Goal: Task Accomplishment & Management: Complete application form

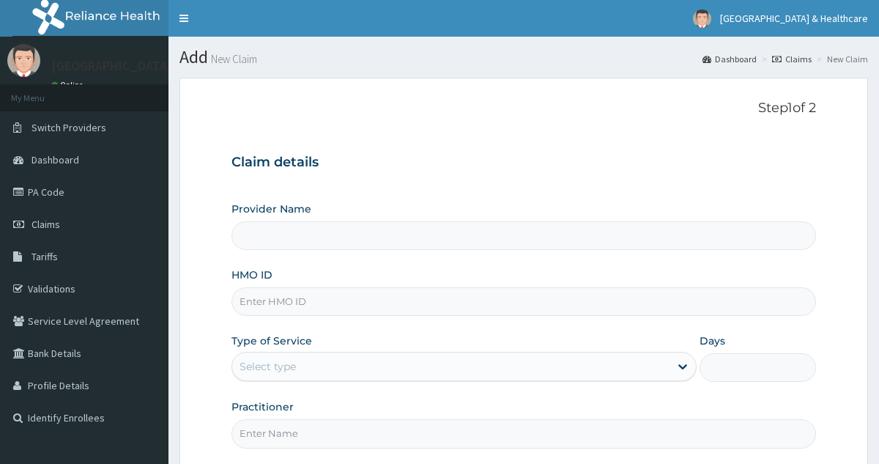
click at [397, 295] on input "HMO ID" at bounding box center [524, 301] width 584 height 29
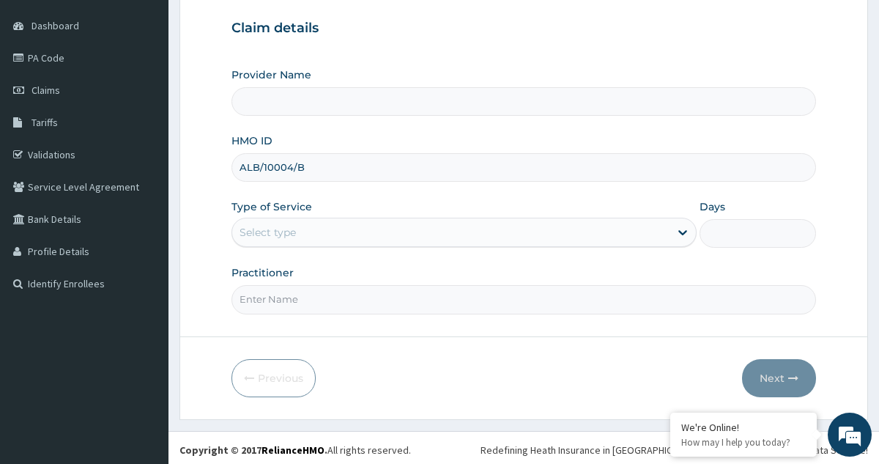
scroll to position [138, 0]
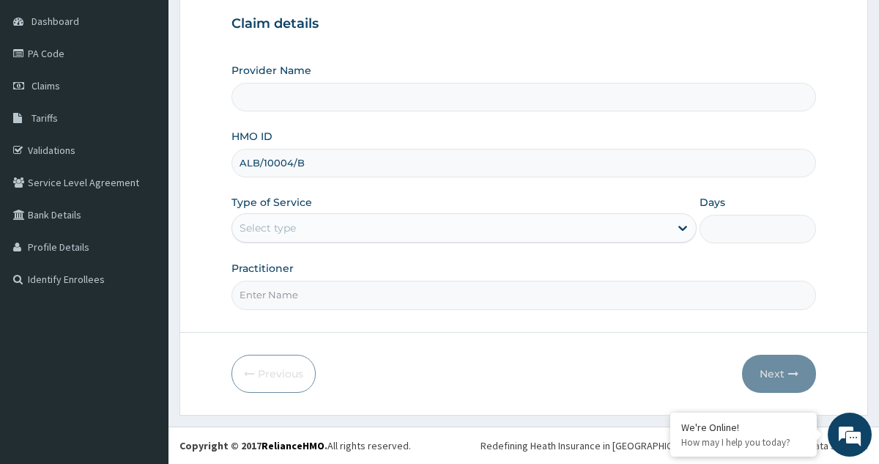
type input "ALB/10004/B"
click at [411, 221] on div "Select type" at bounding box center [450, 227] width 437 height 23
click at [395, 232] on div "Select type" at bounding box center [450, 227] width 437 height 23
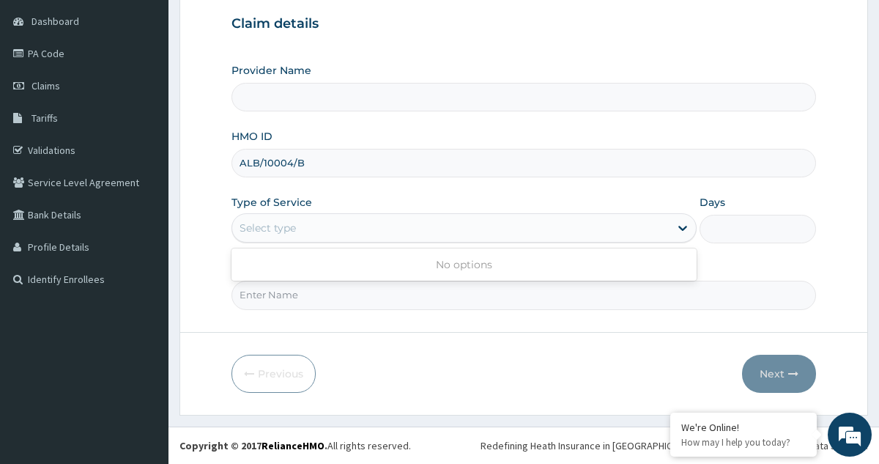
click at [395, 232] on div "Select type" at bounding box center [450, 227] width 437 height 23
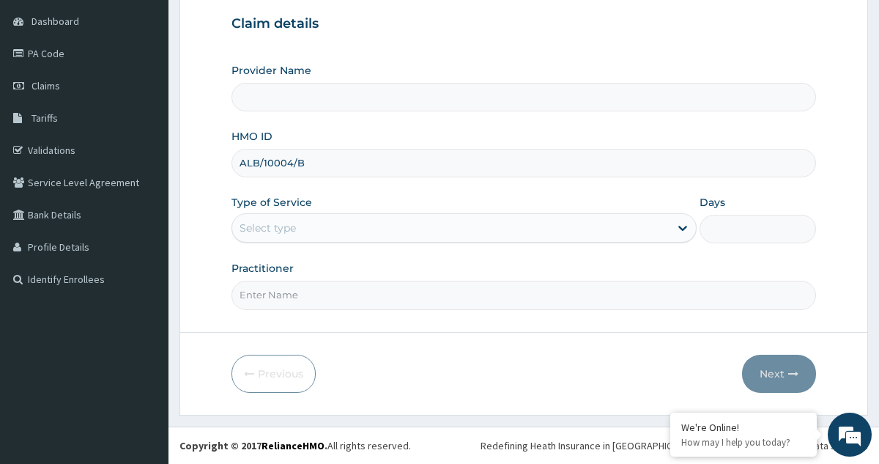
click at [395, 232] on div "Select type" at bounding box center [450, 227] width 437 height 23
click at [48, 122] on span "Tariffs" at bounding box center [45, 117] width 26 height 13
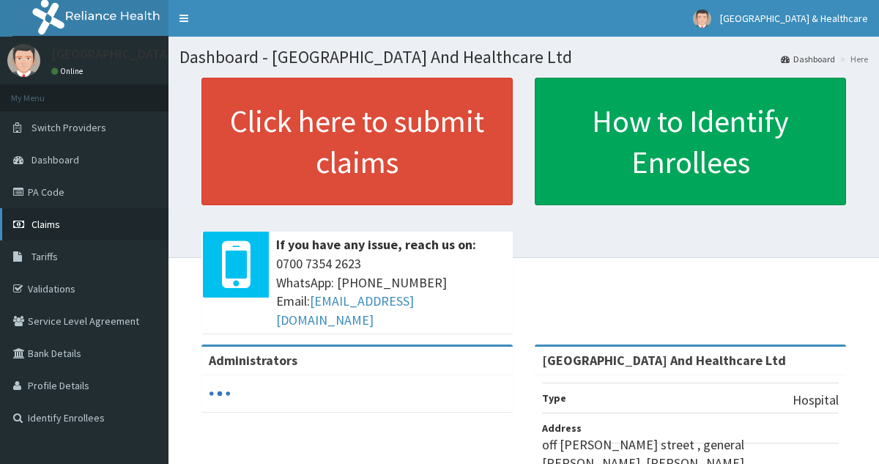
click at [41, 219] on span "Claims" at bounding box center [46, 224] width 29 height 13
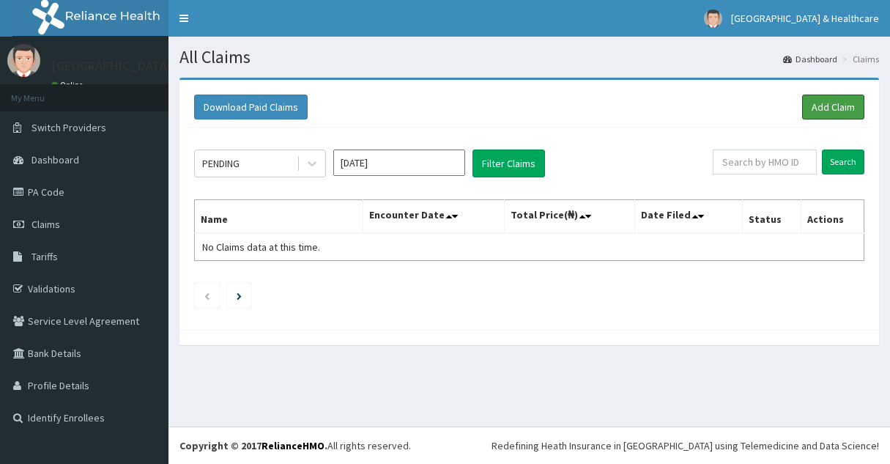
click at [829, 111] on link "Add Claim" at bounding box center [833, 107] width 62 height 25
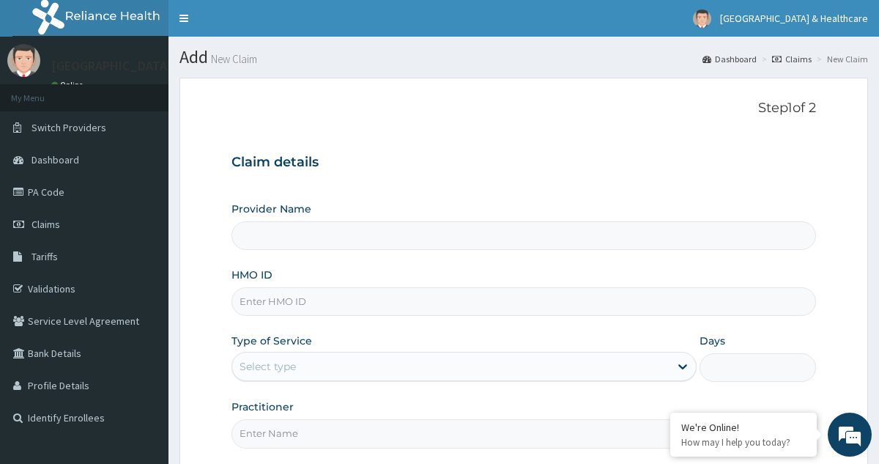
click at [419, 306] on input "HMO ID" at bounding box center [524, 301] width 584 height 29
type input "Cavesbury Hospital And Healthcare Ltd"
type input "ALB/10004/B"
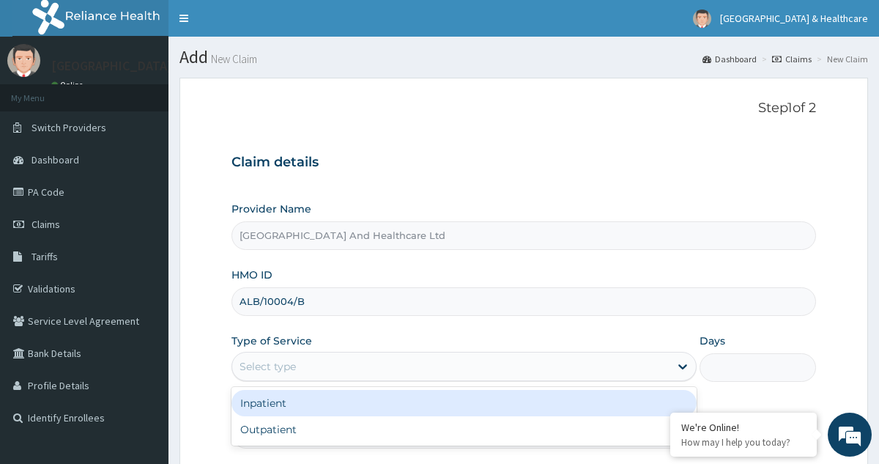
click at [380, 377] on div "Select type" at bounding box center [450, 366] width 437 height 23
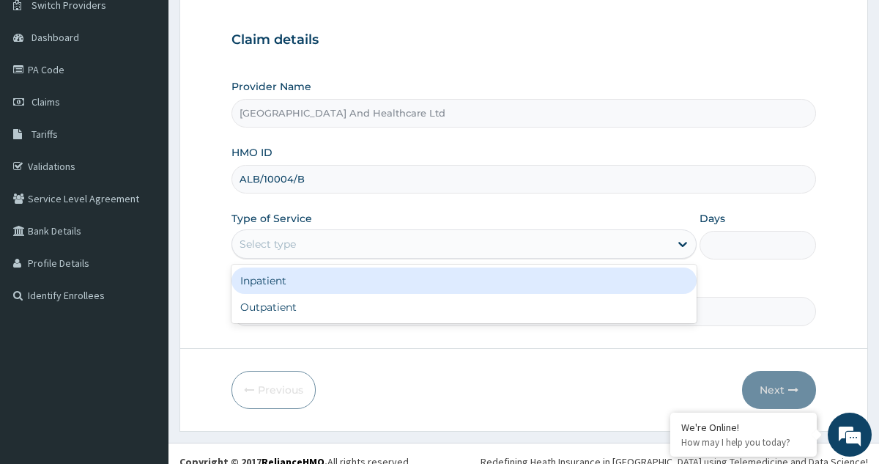
scroll to position [138, 0]
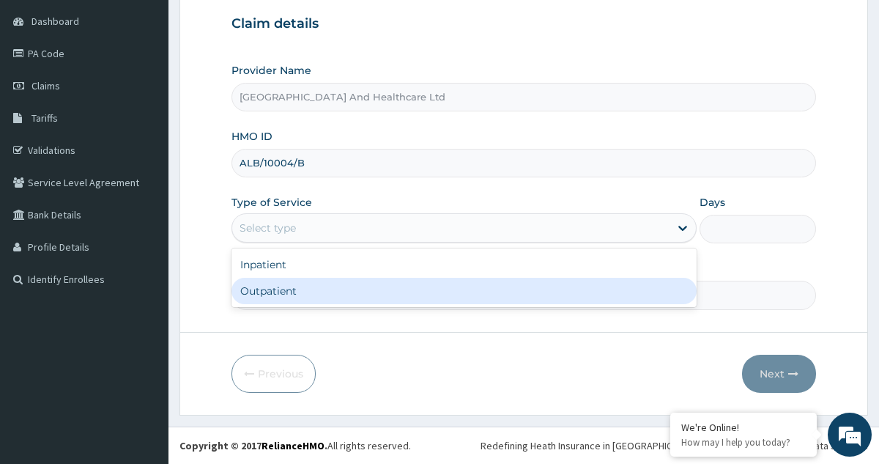
click at [250, 286] on div "Outpatient" at bounding box center [464, 291] width 465 height 26
type input "1"
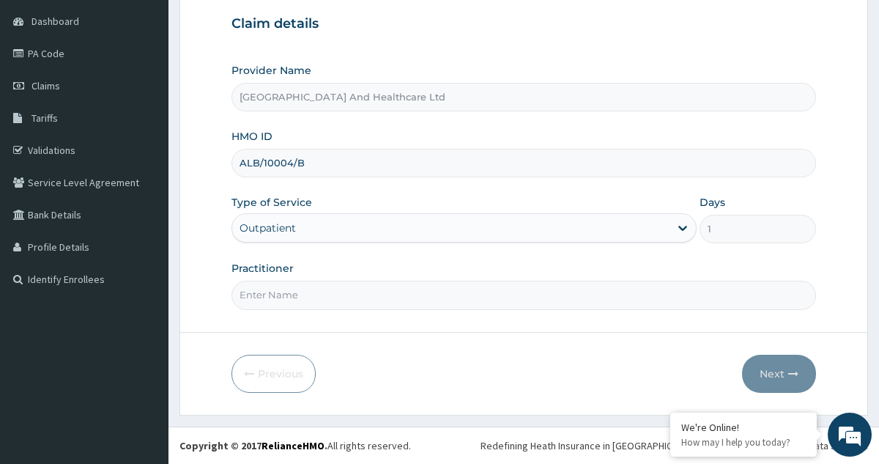
click at [492, 291] on input "Practitioner" at bounding box center [524, 295] width 584 height 29
type input "dr akinola"
click at [777, 369] on button "Next" at bounding box center [779, 374] width 74 height 38
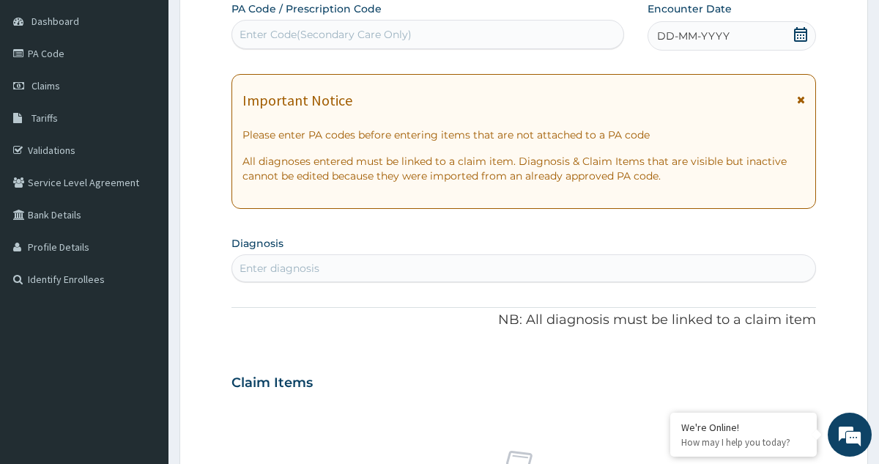
scroll to position [0, 0]
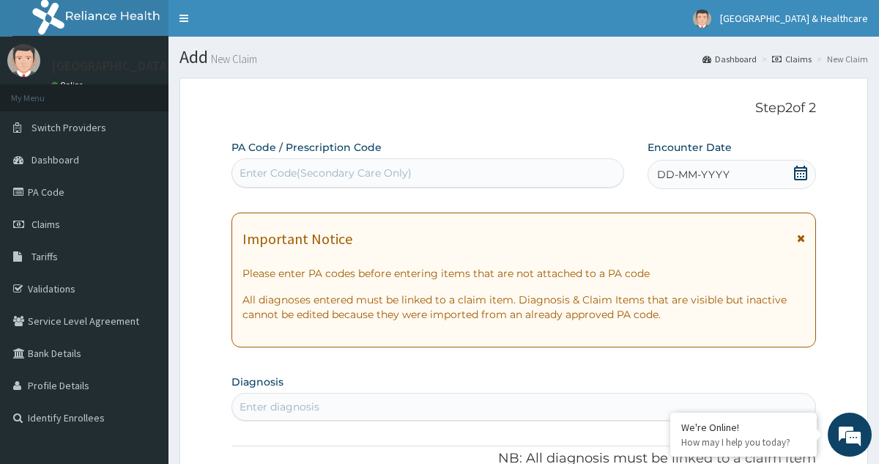
click at [792, 180] on div "DD-MM-YYYY" at bounding box center [732, 174] width 169 height 29
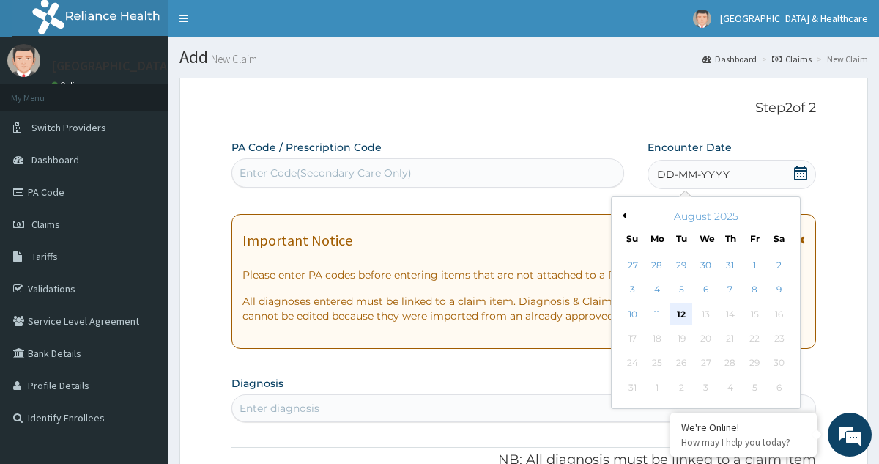
click at [680, 314] on div "12" at bounding box center [681, 314] width 22 height 22
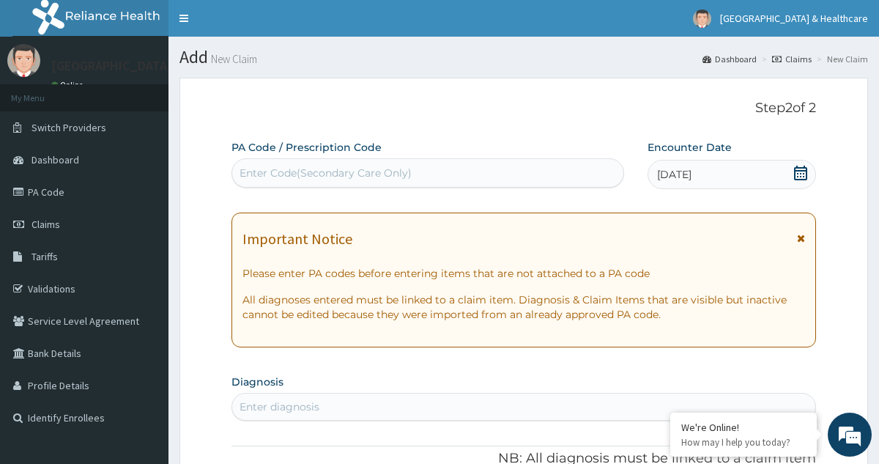
scroll to position [147, 0]
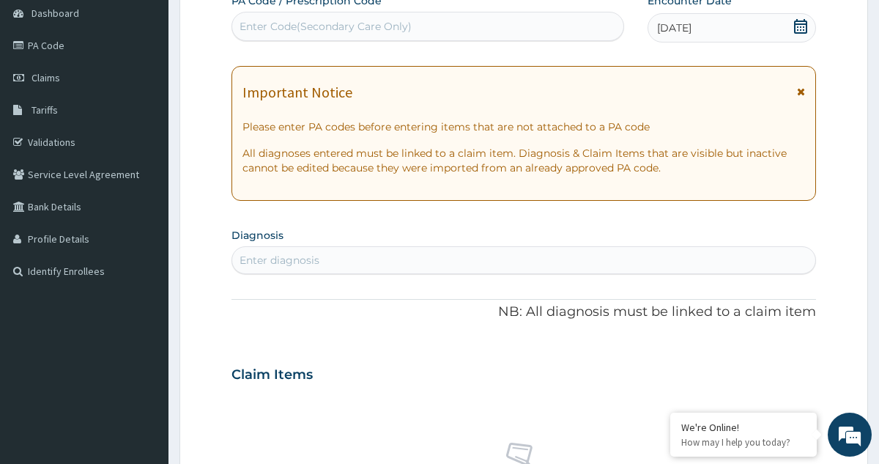
click at [669, 263] on div "Enter diagnosis" at bounding box center [523, 259] width 583 height 23
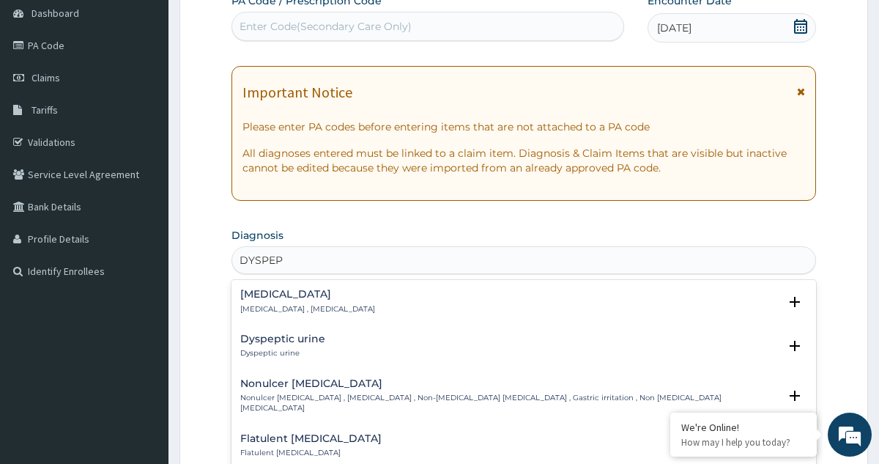
type input "DYSPEPS"
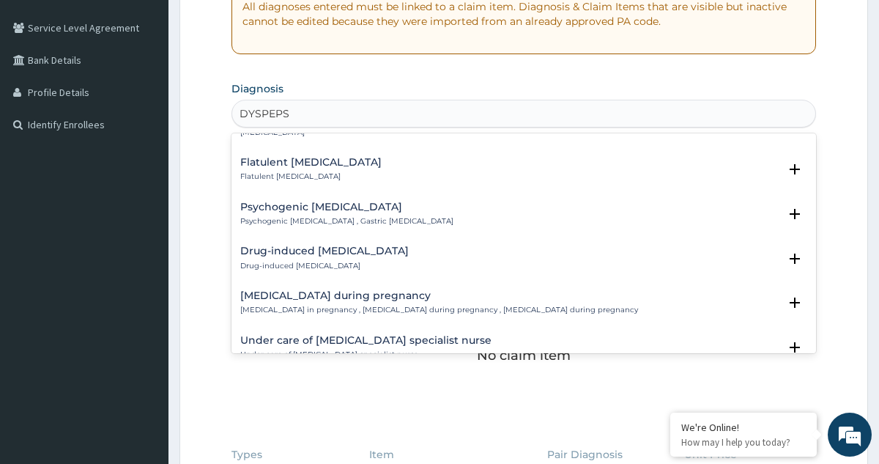
scroll to position [0, 0]
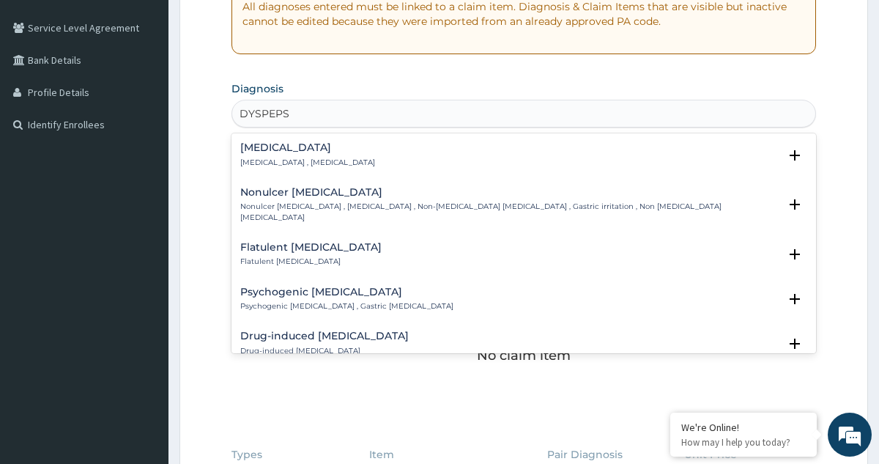
click at [303, 204] on p "Nonulcer dyspepsia , Functional dyspepsia , Non-ulcer dyspepsia , Gastric irrit…" at bounding box center [509, 212] width 538 height 21
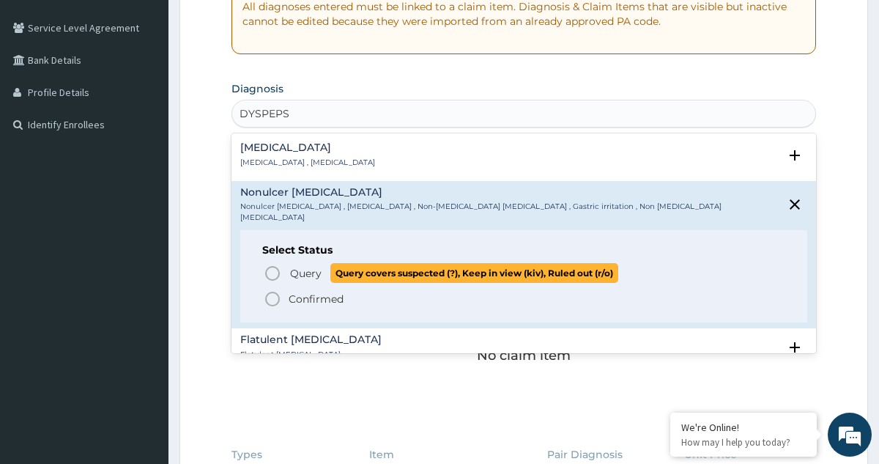
click at [312, 266] on span "Query" at bounding box center [306, 273] width 32 height 15
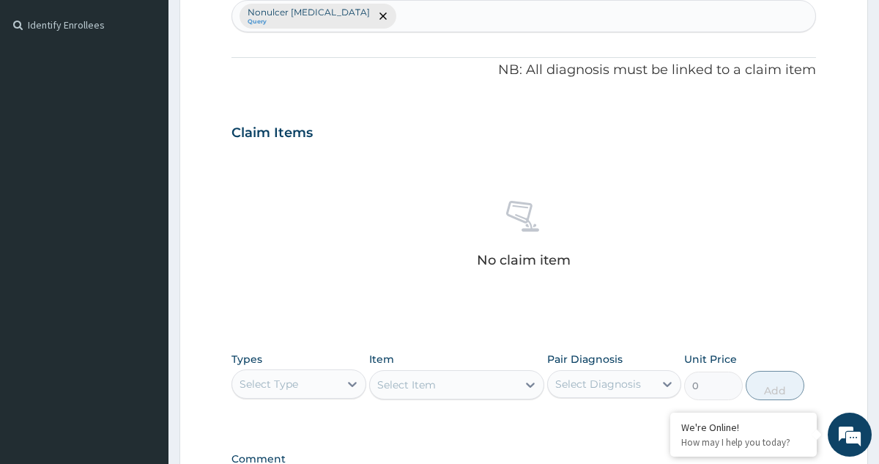
scroll to position [440, 0]
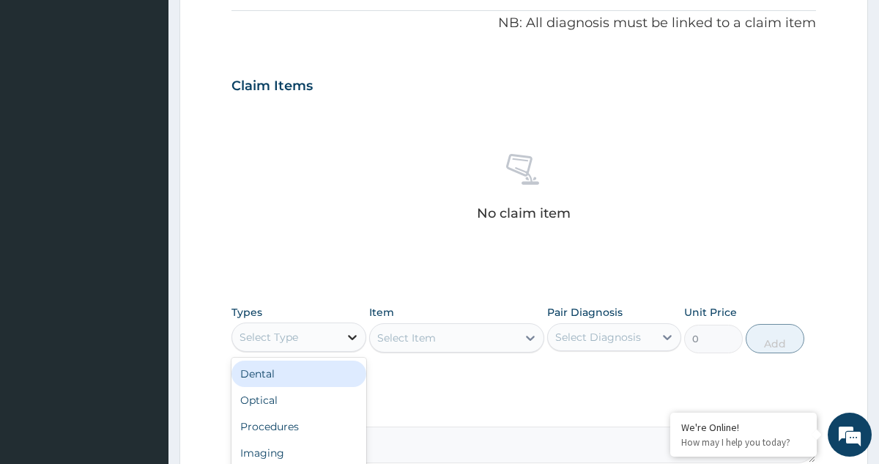
click at [357, 328] on div at bounding box center [352, 337] width 26 height 26
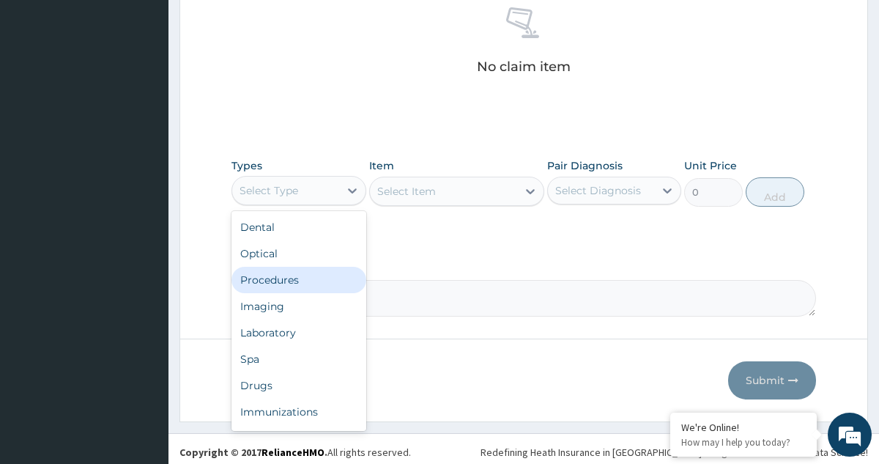
click at [292, 270] on div "Procedures" at bounding box center [299, 280] width 134 height 26
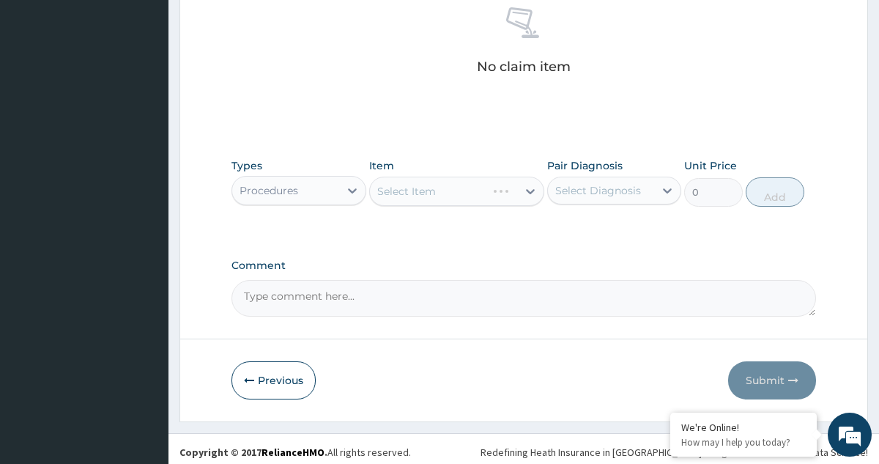
click at [513, 180] on div "Select Item" at bounding box center [456, 191] width 175 height 29
click at [509, 193] on div "Select Item" at bounding box center [456, 191] width 175 height 29
click at [508, 193] on div "Select Item" at bounding box center [456, 191] width 175 height 29
click at [427, 187] on div "Select Item" at bounding box center [456, 191] width 175 height 29
click at [403, 195] on div "Select Item" at bounding box center [456, 191] width 175 height 29
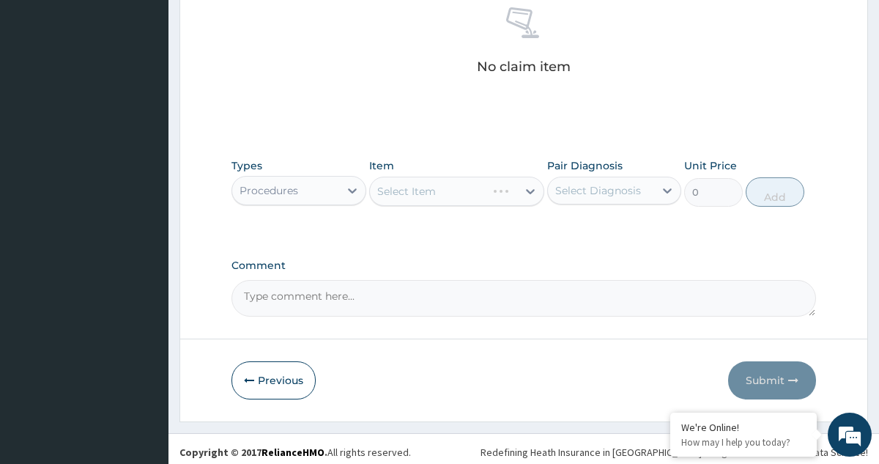
click at [429, 188] on div "Select Item" at bounding box center [456, 191] width 175 height 29
click at [473, 188] on div "Select Item" at bounding box center [456, 191] width 175 height 29
click at [493, 188] on div "Select Item" at bounding box center [456, 191] width 175 height 29
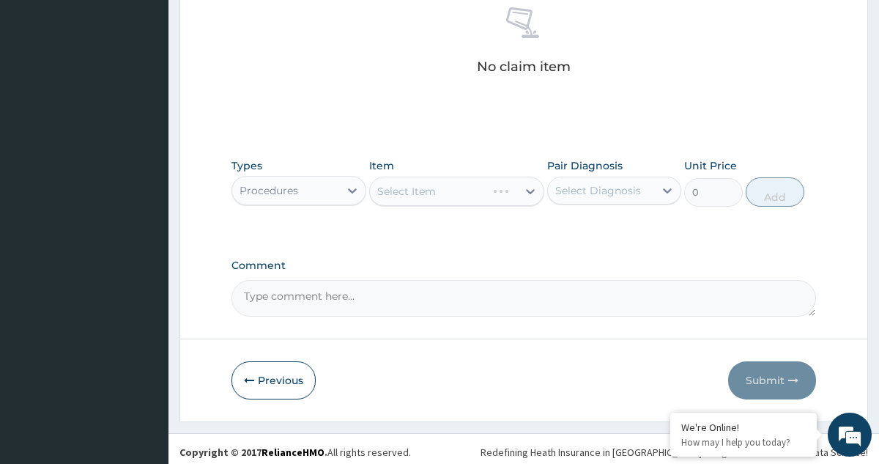
click at [493, 188] on div "Select Item" at bounding box center [456, 191] width 175 height 29
click at [467, 196] on div "Select Item" at bounding box center [456, 191] width 175 height 29
click at [419, 198] on div "Select Item" at bounding box center [456, 191] width 175 height 29
click at [397, 193] on div "Select Item" at bounding box center [456, 191] width 175 height 29
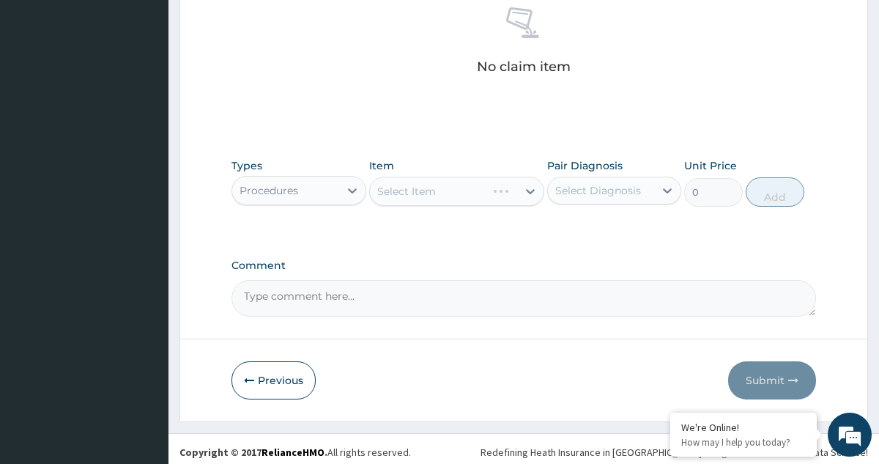
click at [495, 196] on div "Select Item" at bounding box center [456, 191] width 175 height 29
click at [435, 182] on div "Select Item" at bounding box center [456, 191] width 175 height 29
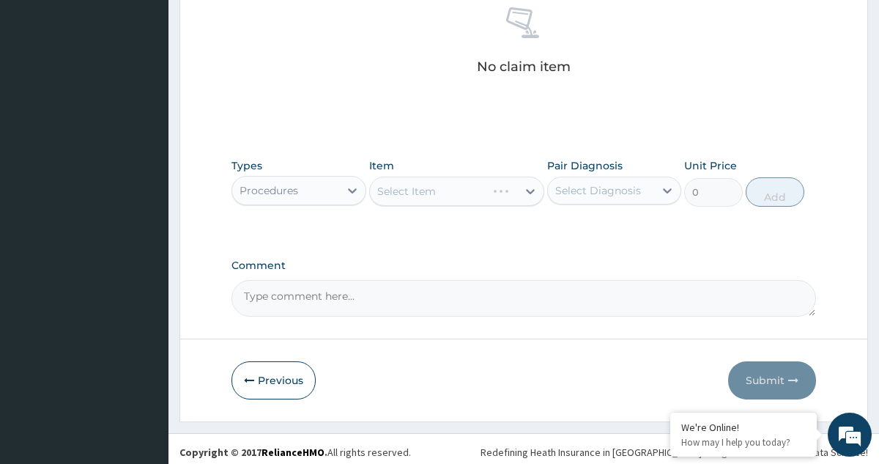
click at [420, 187] on div "Select Item" at bounding box center [456, 191] width 175 height 29
click at [412, 195] on div "Select Item" at bounding box center [456, 191] width 175 height 29
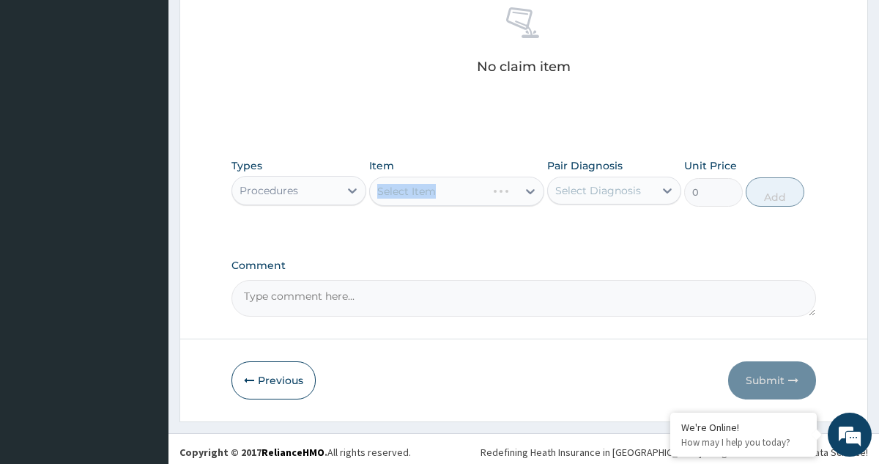
click at [487, 198] on div "Select Item" at bounding box center [456, 191] width 175 height 29
click at [532, 194] on div "Select Item" at bounding box center [456, 191] width 175 height 29
click at [518, 185] on div "Select Item" at bounding box center [456, 191] width 175 height 29
click at [509, 192] on div "Select Item" at bounding box center [456, 191] width 175 height 29
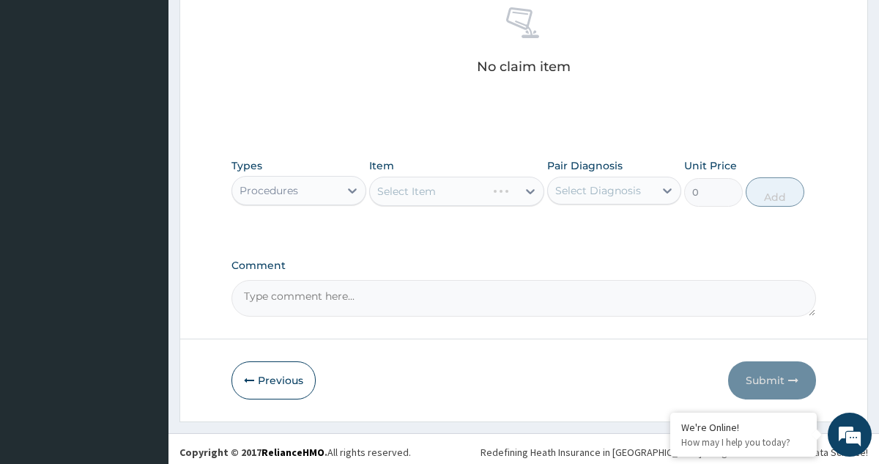
click at [465, 193] on div "Select Item" at bounding box center [456, 191] width 175 height 29
click at [413, 196] on div "Select Item" at bounding box center [456, 191] width 175 height 29
click at [401, 192] on div "Select Item" at bounding box center [456, 191] width 175 height 29
click at [459, 192] on div "Select Item" at bounding box center [456, 191] width 175 height 29
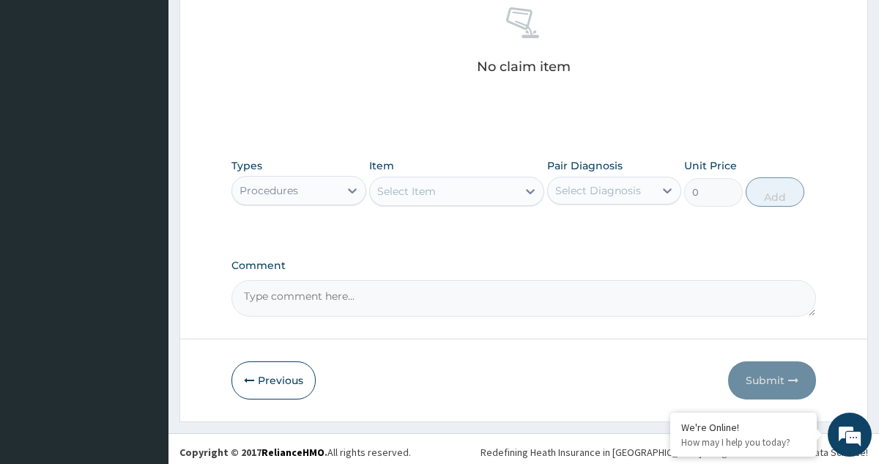
click at [477, 192] on div "Select Item" at bounding box center [443, 191] width 147 height 23
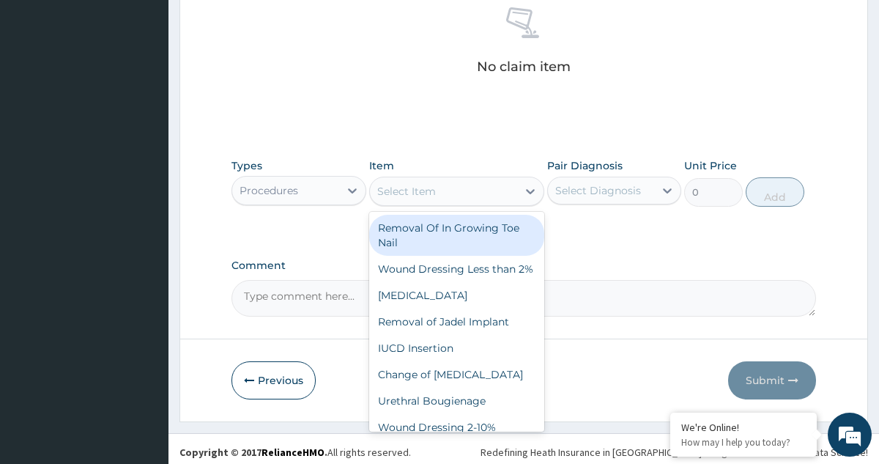
scroll to position [73, 0]
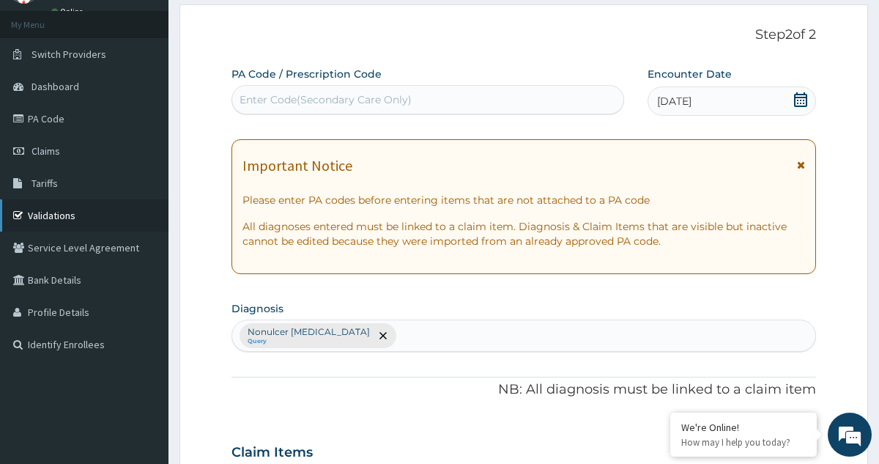
click at [48, 210] on link "Validations" at bounding box center [84, 215] width 169 height 32
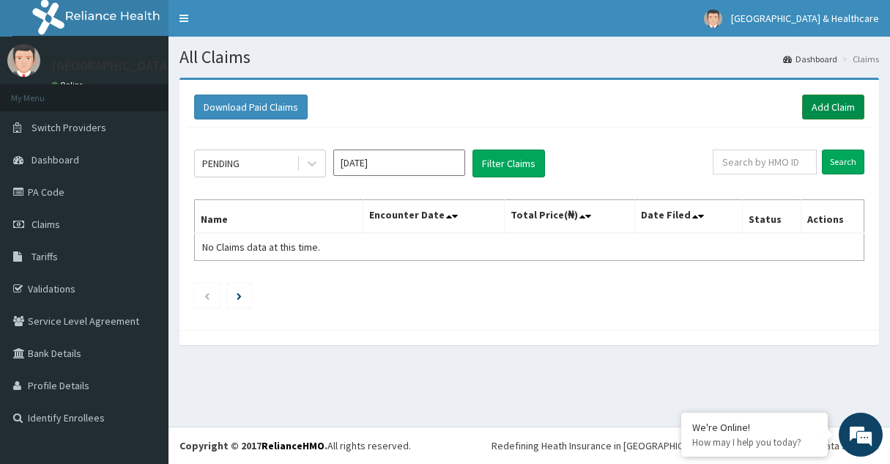
click at [821, 105] on link "Add Claim" at bounding box center [833, 107] width 62 height 25
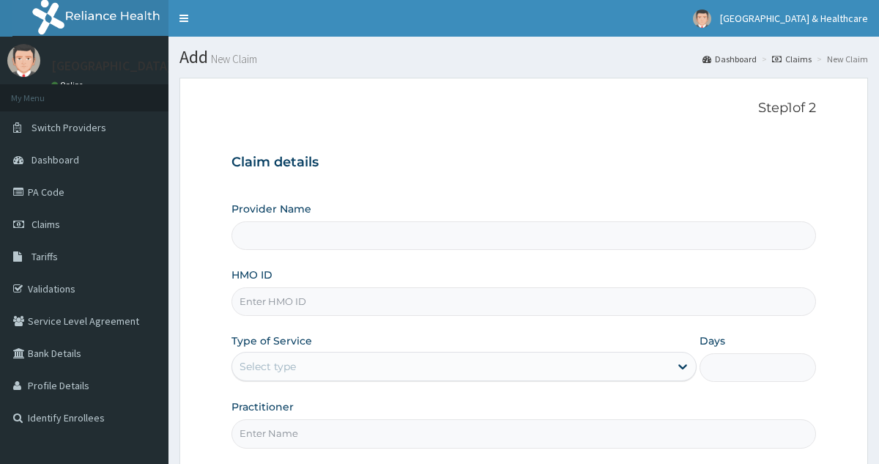
click at [419, 297] on input "HMO ID" at bounding box center [524, 301] width 584 height 29
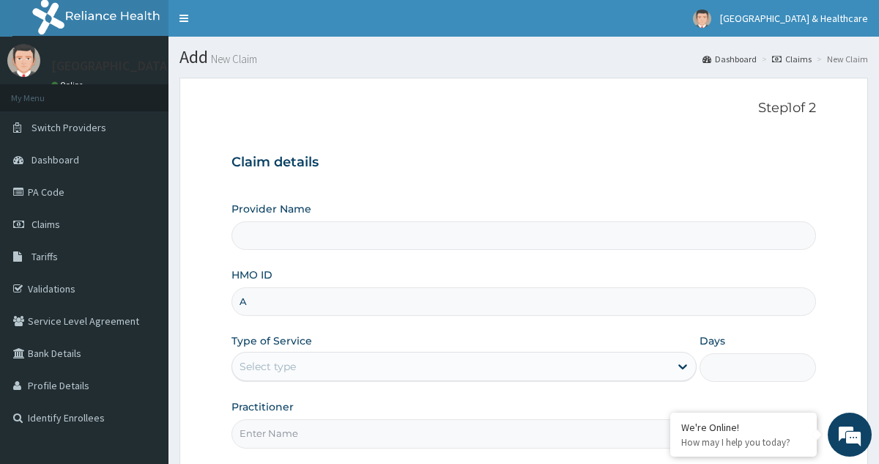
type input "AL"
type input "Cavesbury Hospital And Healthcare Ltd"
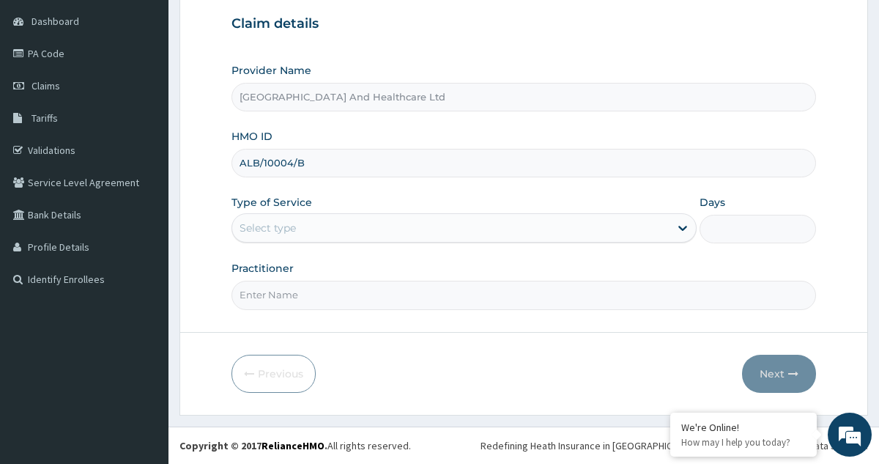
type input "ALB/10004/B"
click at [476, 225] on div "Select type" at bounding box center [450, 227] width 437 height 23
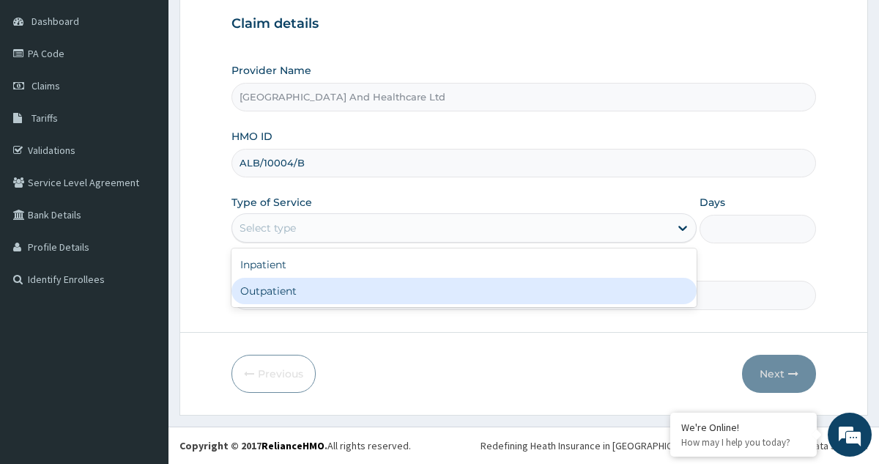
click at [273, 292] on div "Outpatient" at bounding box center [464, 291] width 465 height 26
type input "1"
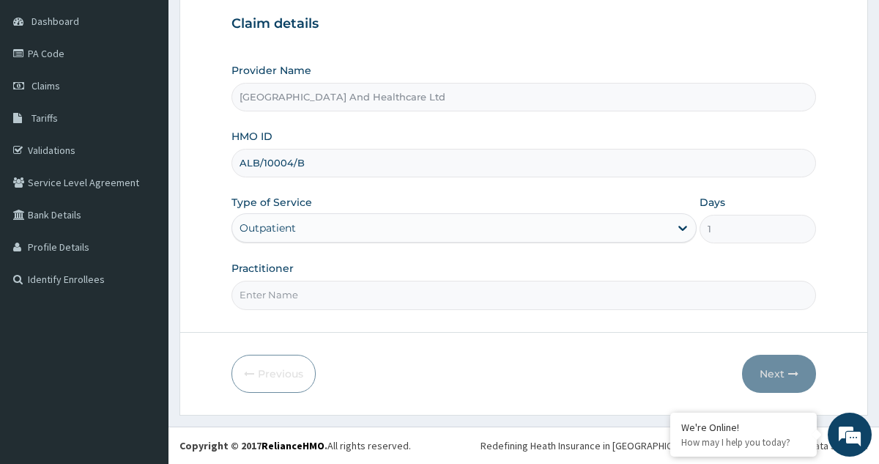
scroll to position [0, 0]
click at [532, 304] on input "Practitioner" at bounding box center [524, 295] width 584 height 29
type input "dr akinola"
click at [764, 371] on button "Next" at bounding box center [779, 374] width 74 height 38
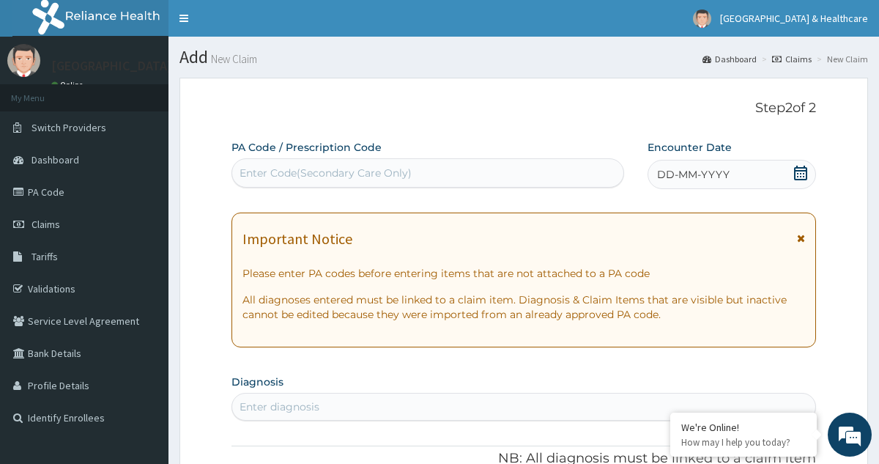
click at [803, 168] on icon at bounding box center [800, 173] width 13 height 15
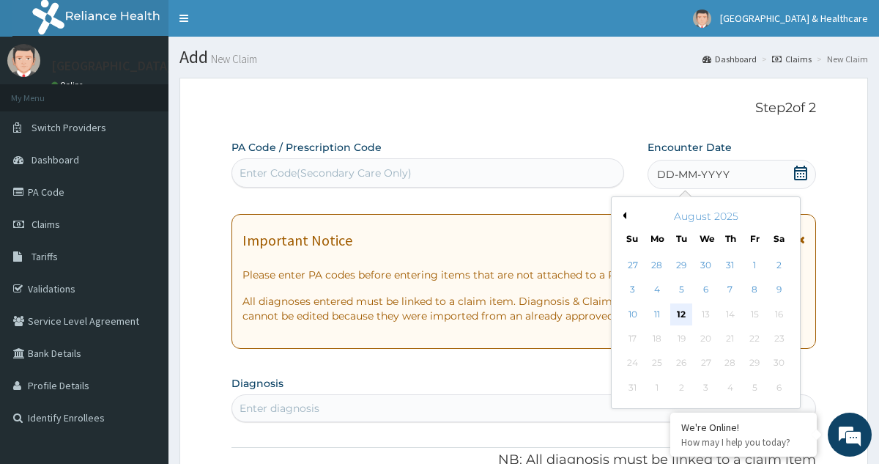
click at [681, 317] on div "12" at bounding box center [681, 314] width 22 height 22
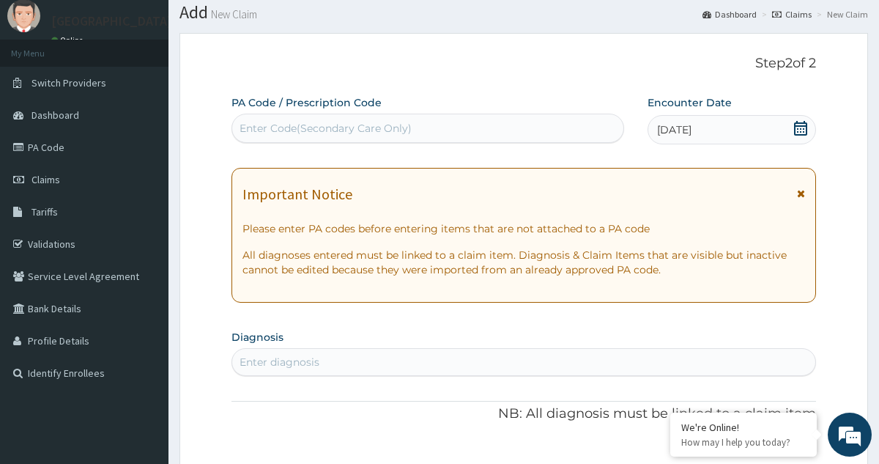
scroll to position [147, 0]
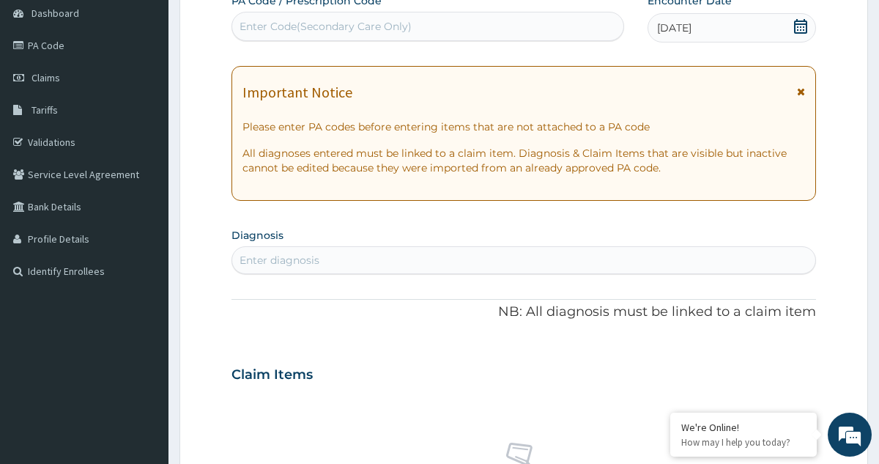
click at [707, 265] on div "Enter diagnosis" at bounding box center [523, 259] width 583 height 23
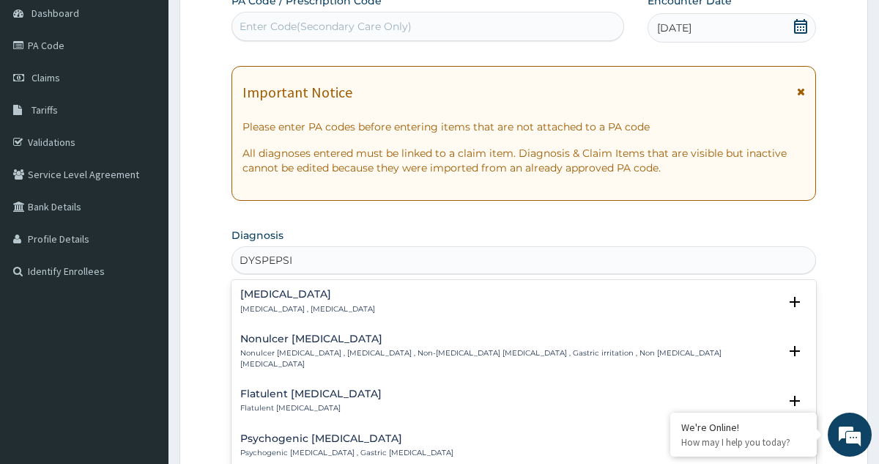
type input "DYSPEPSIA"
click at [291, 304] on p "Indigestion , Dyspepsia" at bounding box center [307, 309] width 135 height 10
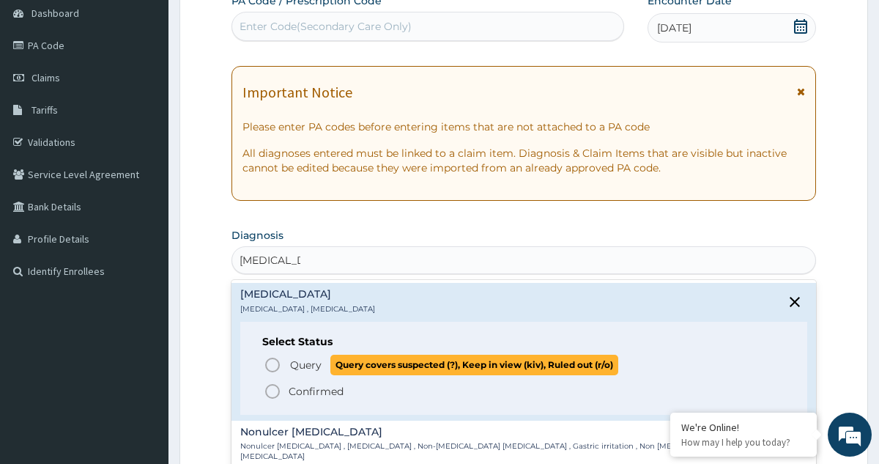
click at [307, 363] on span "Query" at bounding box center [306, 365] width 32 height 15
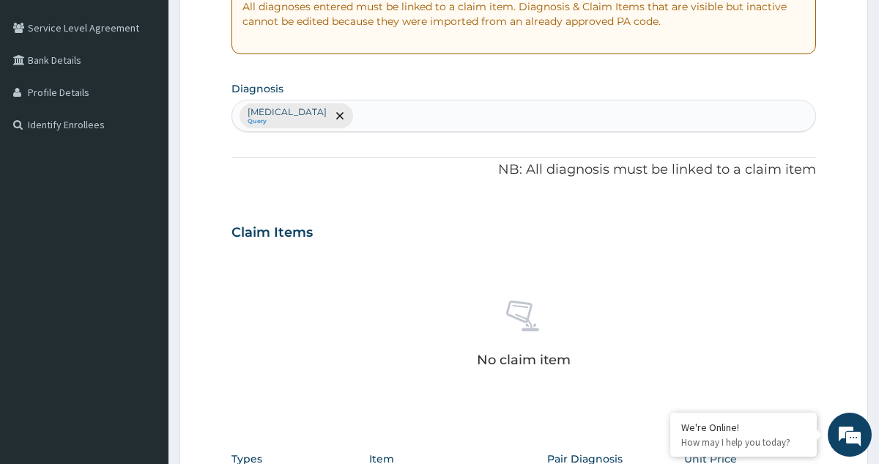
scroll to position [440, 0]
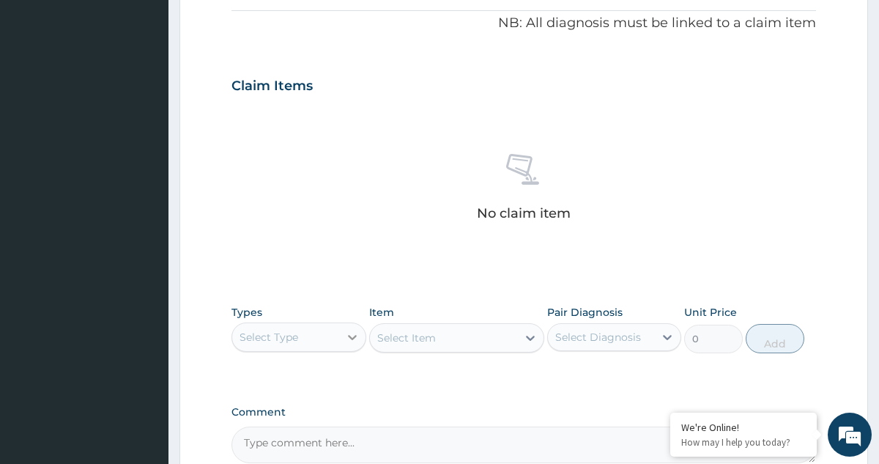
click at [347, 338] on icon at bounding box center [352, 337] width 15 height 15
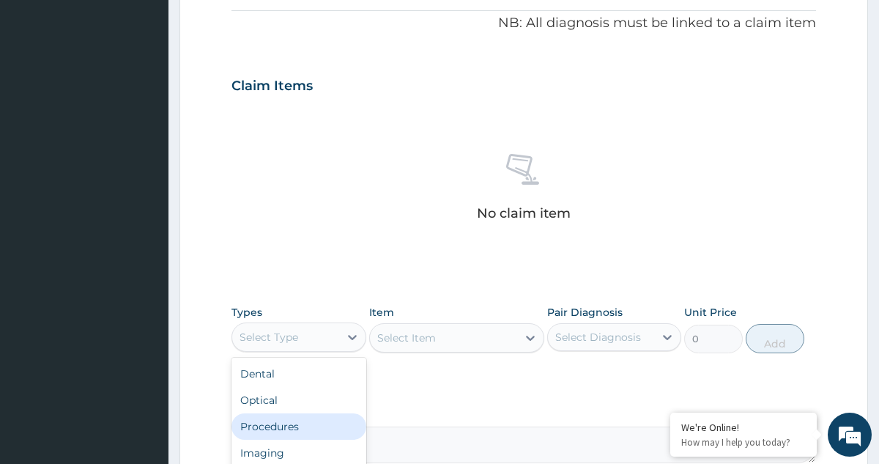
click at [271, 424] on div "Procedures" at bounding box center [299, 426] width 134 height 26
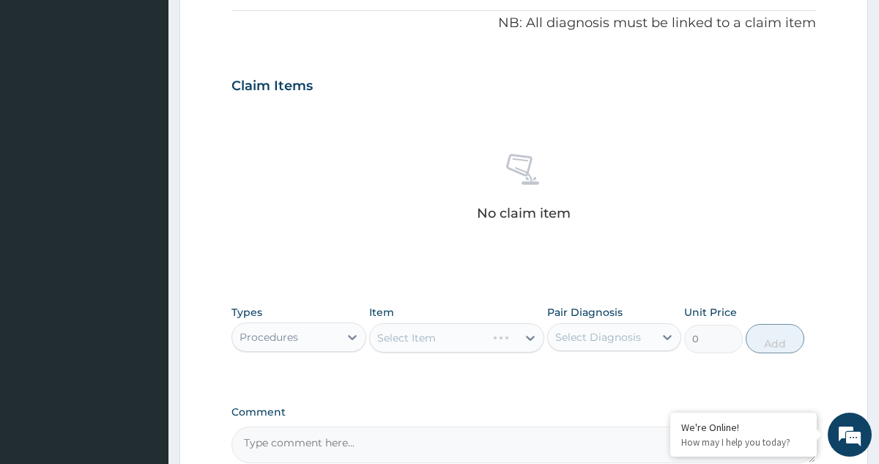
click at [451, 337] on div "Select Item" at bounding box center [456, 337] width 175 height 29
click at [415, 338] on div "Select Item" at bounding box center [456, 337] width 175 height 29
click at [523, 330] on div "Select Item" at bounding box center [456, 337] width 175 height 29
click at [511, 336] on div "Select Item" at bounding box center [443, 337] width 147 height 23
click at [438, 332] on div "Select Item" at bounding box center [443, 337] width 147 height 23
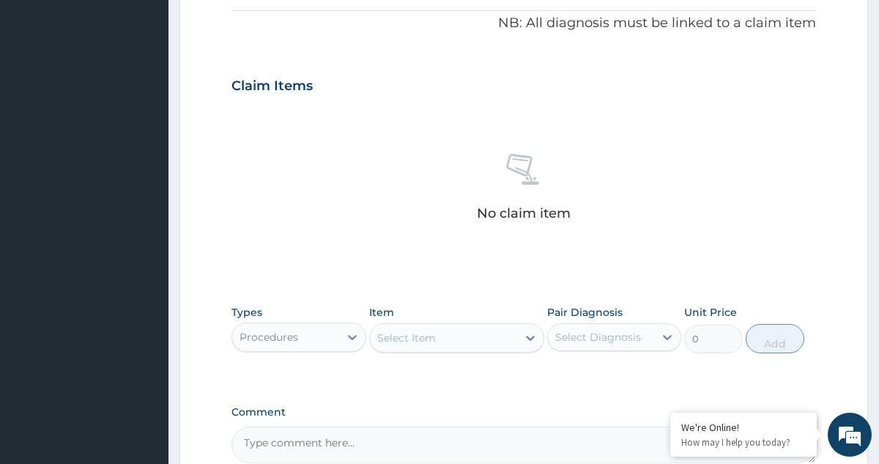
click at [438, 332] on div "Select Item" at bounding box center [443, 337] width 147 height 23
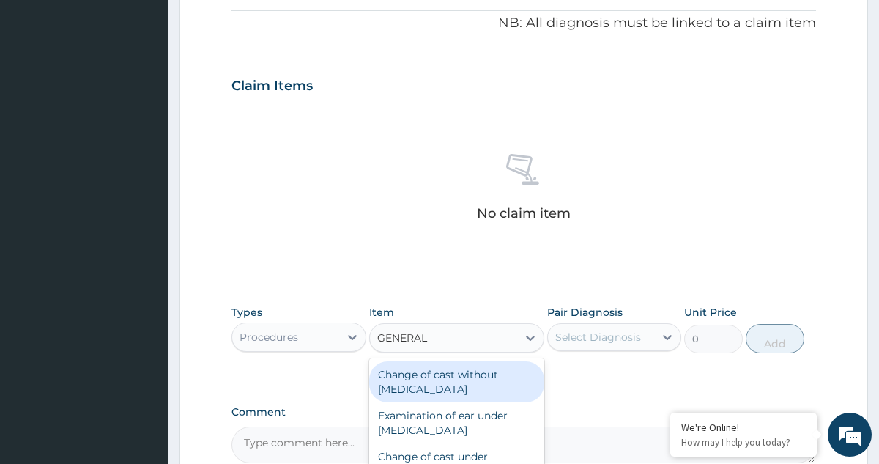
type input "GENERAL P"
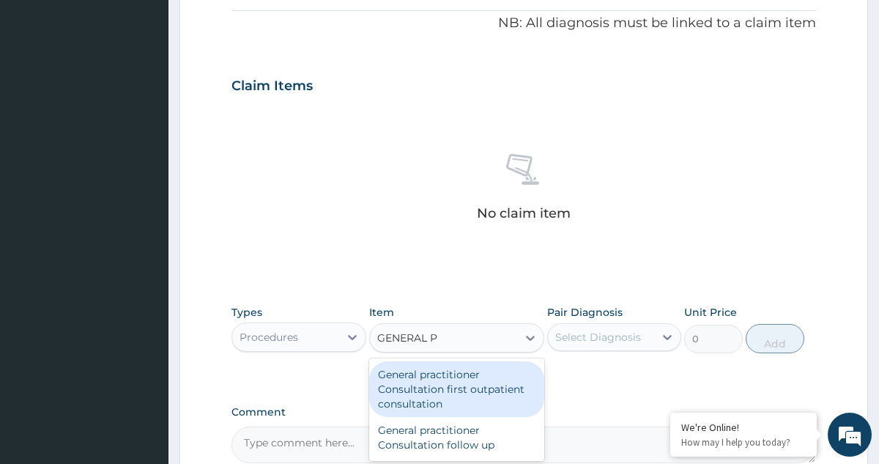
click at [454, 385] on div "General practitioner Consultation first outpatient consultation" at bounding box center [456, 389] width 175 height 56
type input "3600"
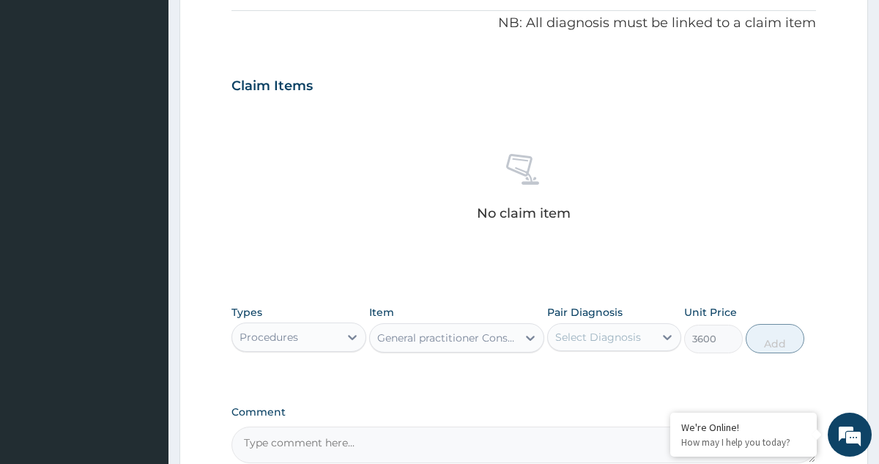
click at [592, 343] on div "Select Diagnosis" at bounding box center [598, 337] width 86 height 15
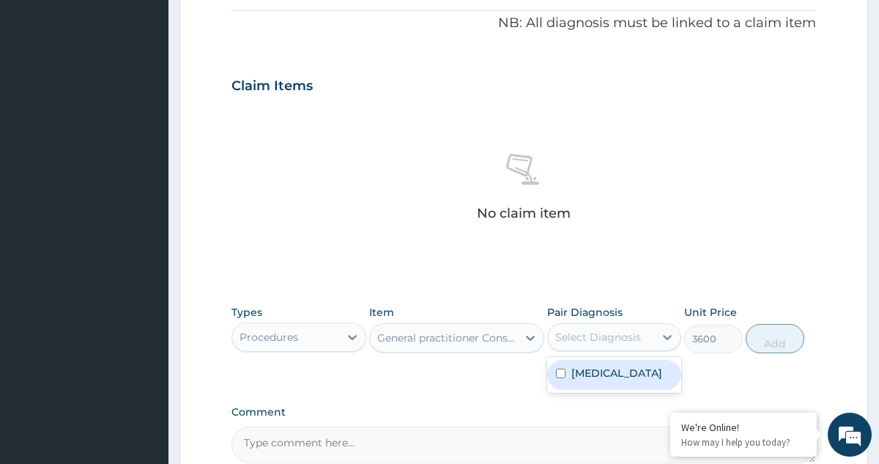
click at [583, 377] on label "Indigestion" at bounding box center [617, 373] width 91 height 15
checkbox input "true"
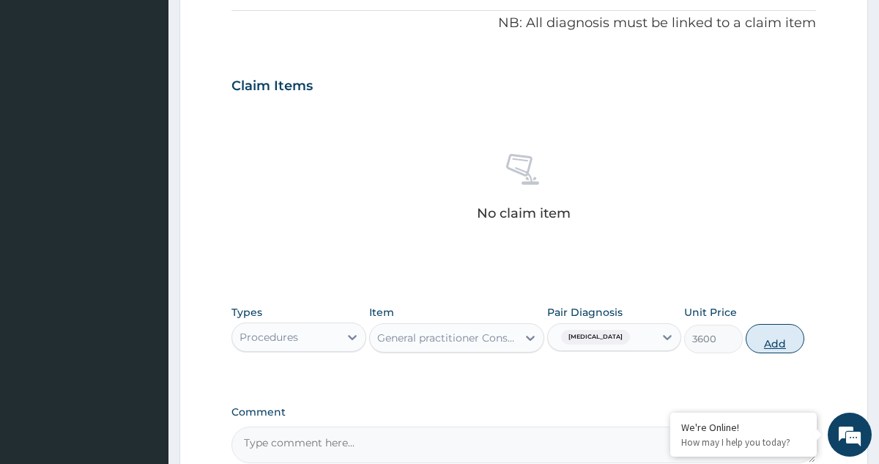
click at [787, 347] on button "Add" at bounding box center [775, 338] width 59 height 29
type input "0"
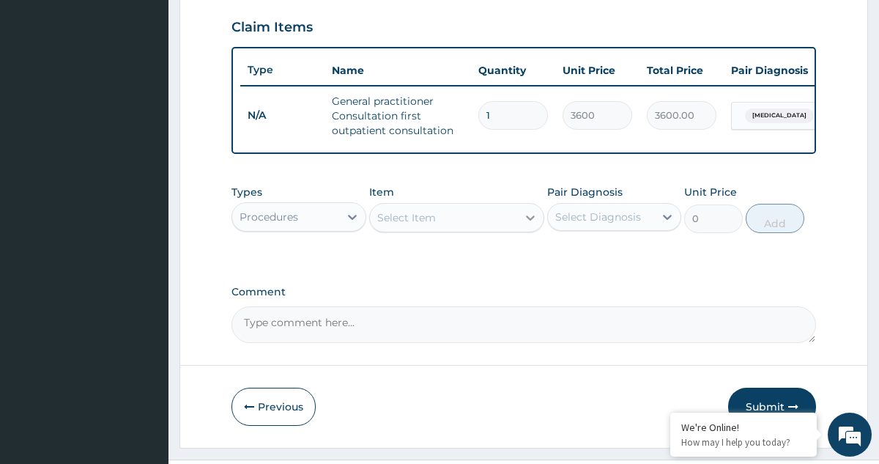
scroll to position [542, 0]
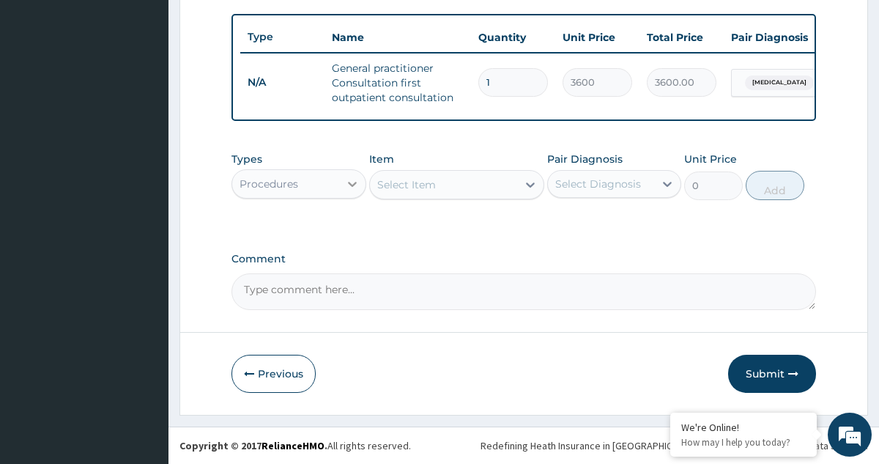
click at [351, 175] on div at bounding box center [352, 184] width 26 height 26
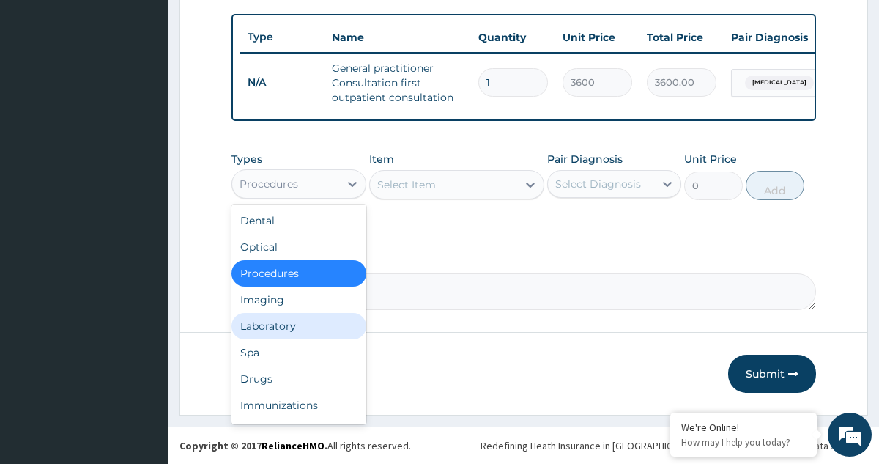
click at [261, 328] on div "Laboratory" at bounding box center [299, 326] width 134 height 26
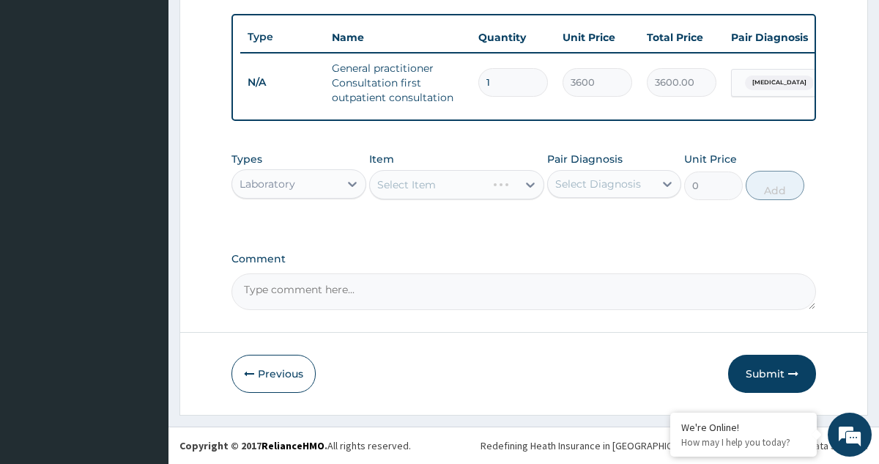
click at [526, 176] on div "Select Item" at bounding box center [456, 184] width 175 height 29
click at [478, 182] on div "Select Item" at bounding box center [443, 184] width 147 height 23
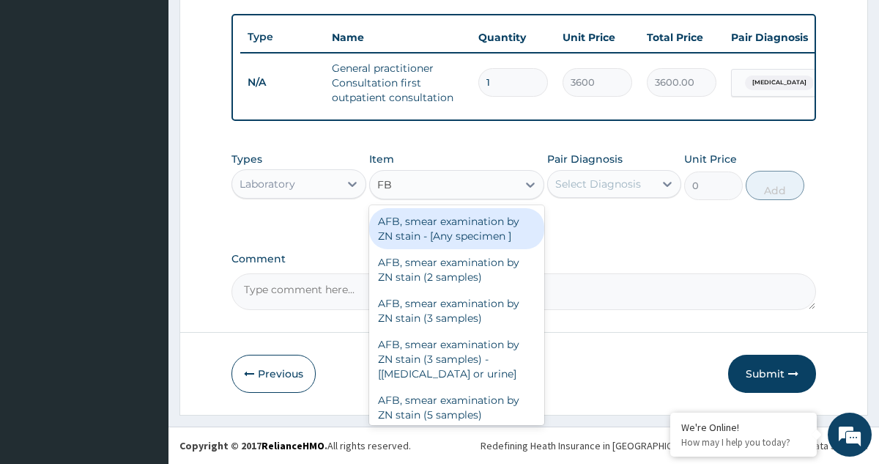
type input "FBC"
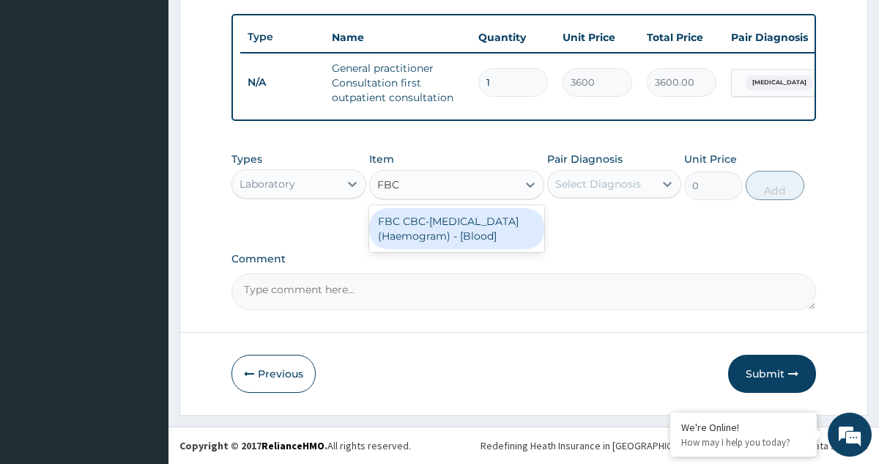
click at [445, 234] on div "FBC CBC-Complete Blood Count (Haemogram) - [Blood]" at bounding box center [456, 228] width 175 height 41
type input "4200"
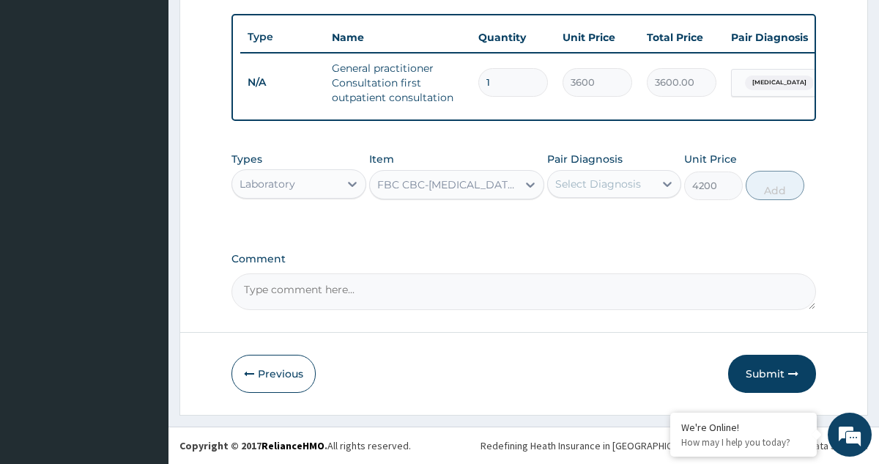
click at [583, 182] on div "Select Diagnosis" at bounding box center [598, 184] width 86 height 15
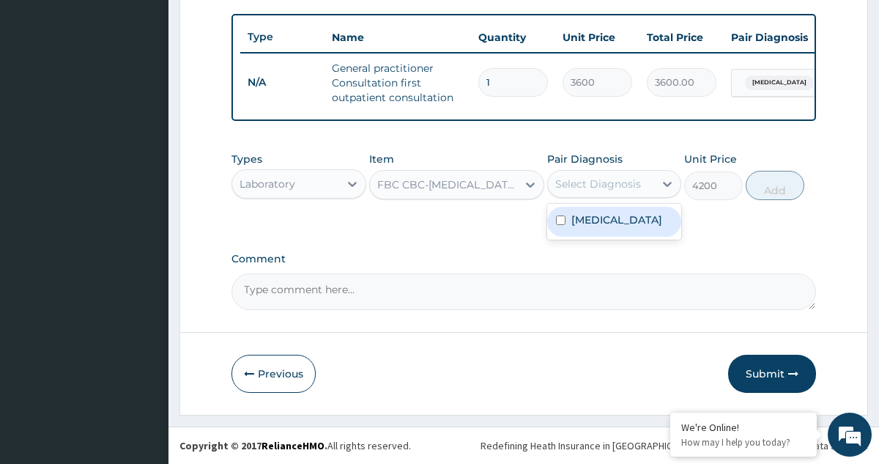
click at [575, 223] on label "Indigestion" at bounding box center [617, 219] width 91 height 15
checkbox input "true"
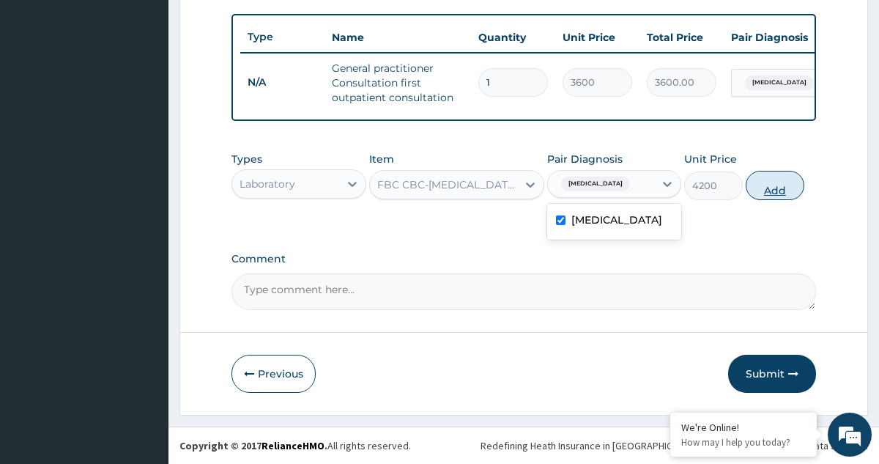
click at [761, 186] on button "Add" at bounding box center [775, 185] width 59 height 29
type input "0"
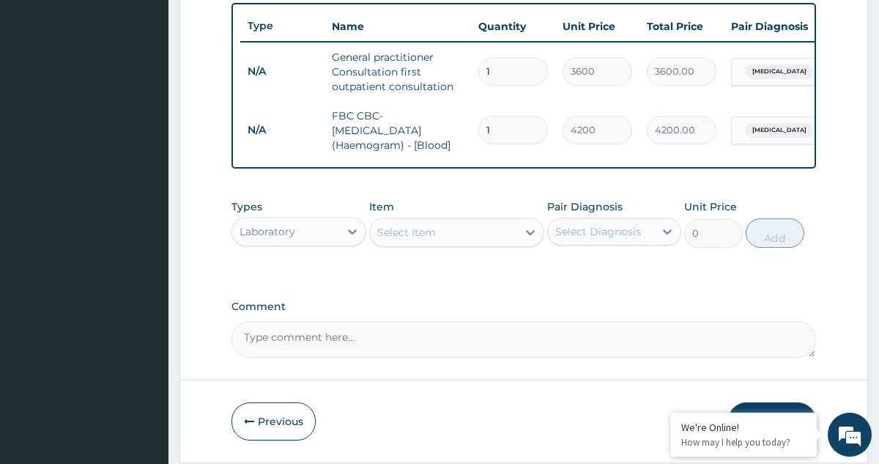
click at [498, 242] on div "Select Item" at bounding box center [443, 232] width 147 height 23
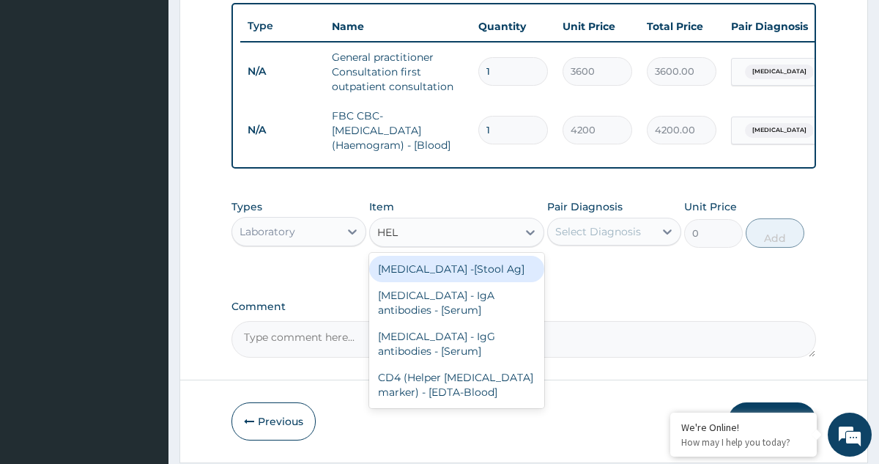
type input "HELI"
click at [490, 282] on div "Helicobacter pylori -[Stool Ag]" at bounding box center [456, 269] width 175 height 26
type input "2800"
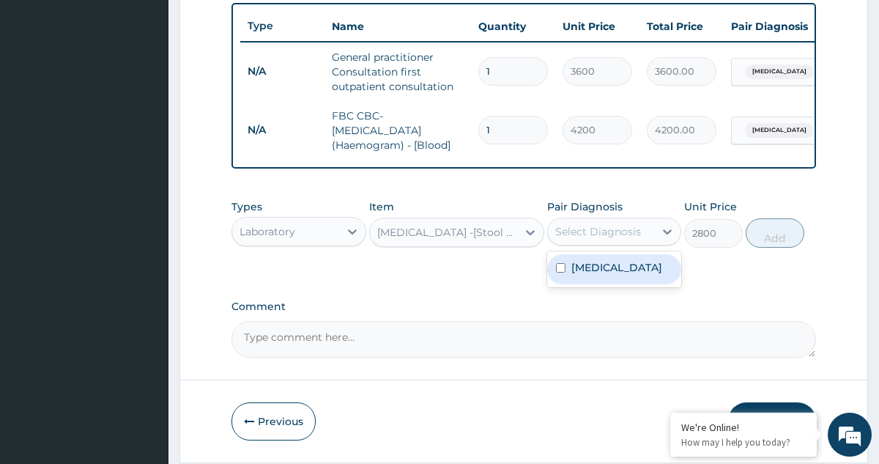
click at [624, 239] on div "Select Diagnosis" at bounding box center [598, 231] width 86 height 15
click at [599, 275] on label "Indigestion" at bounding box center [617, 267] width 91 height 15
checkbox input "true"
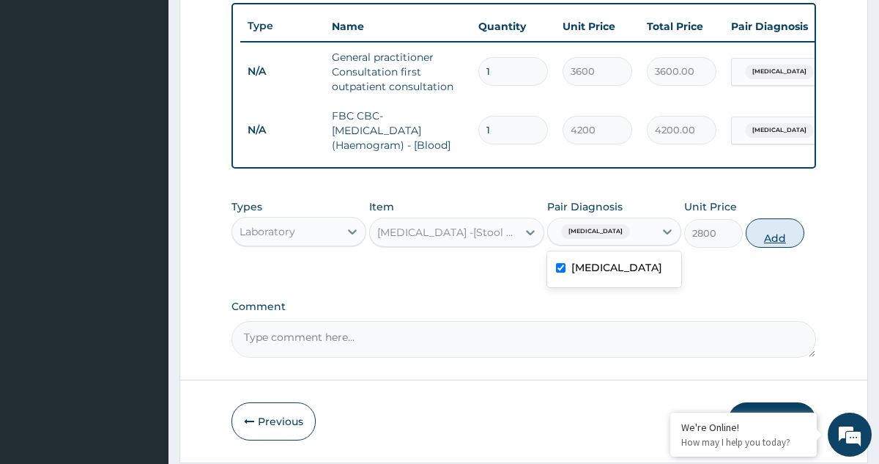
click at [781, 240] on button "Add" at bounding box center [775, 232] width 59 height 29
type input "0"
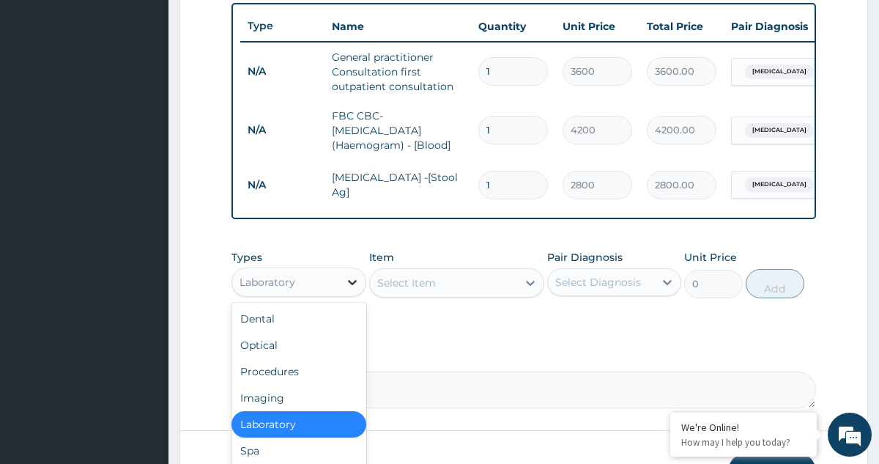
click at [352, 289] on icon at bounding box center [352, 282] width 15 height 15
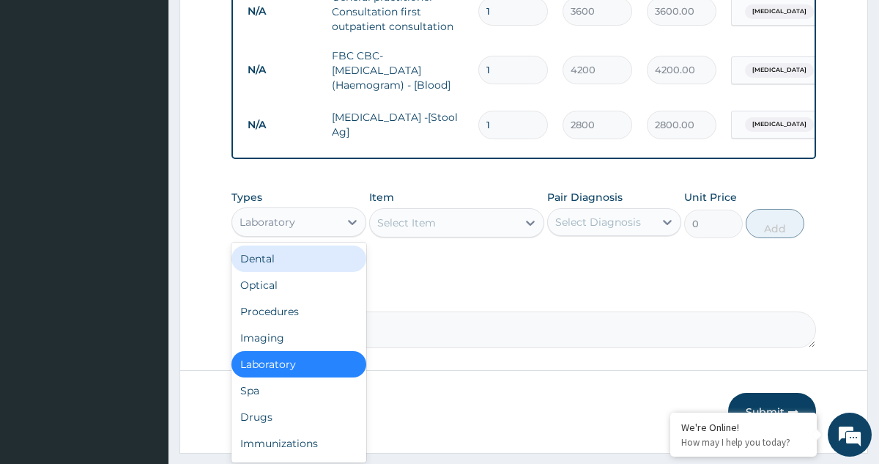
scroll to position [651, 0]
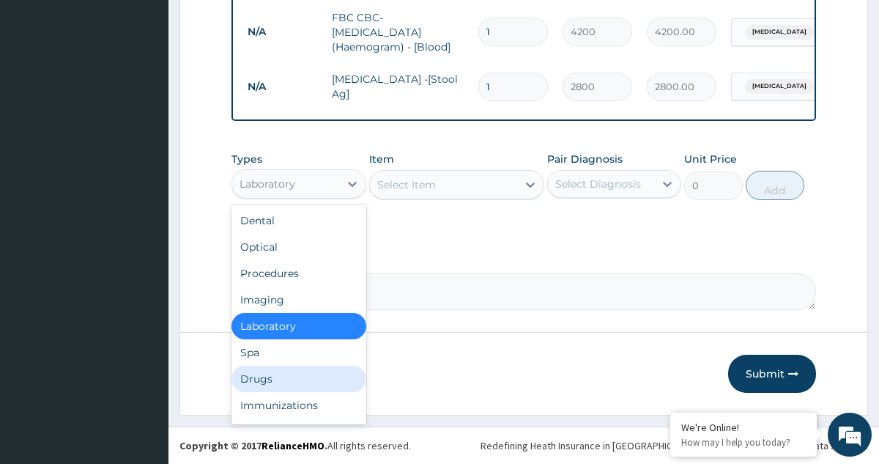
click at [258, 380] on div "Drugs" at bounding box center [299, 379] width 134 height 26
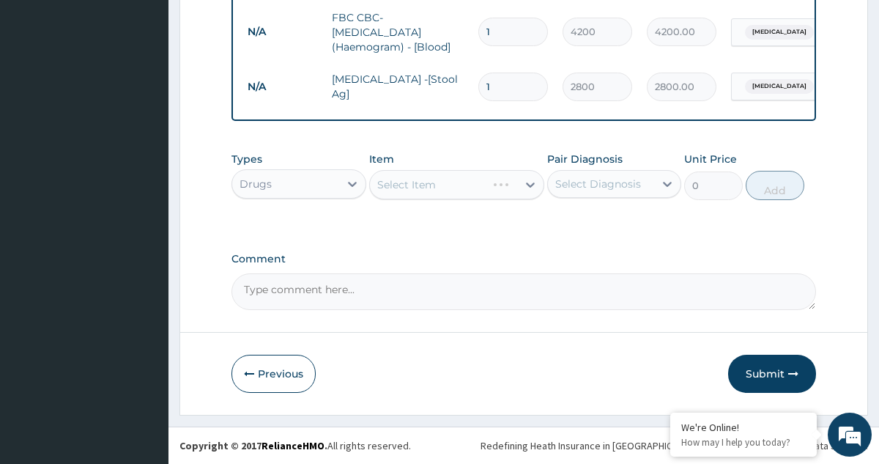
click at [530, 182] on div "Select Item" at bounding box center [456, 184] width 175 height 29
click at [502, 185] on div "Select Item" at bounding box center [456, 184] width 175 height 29
click at [407, 188] on div "Select Item" at bounding box center [406, 184] width 59 height 15
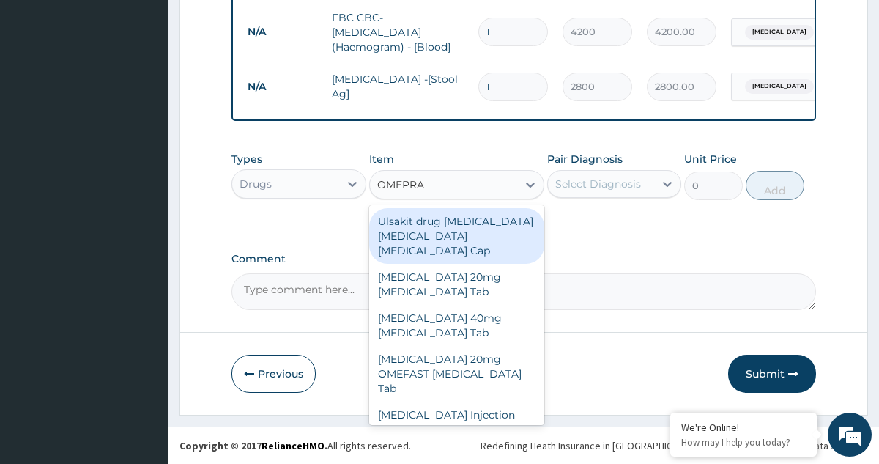
type input "OMEPRAZ"
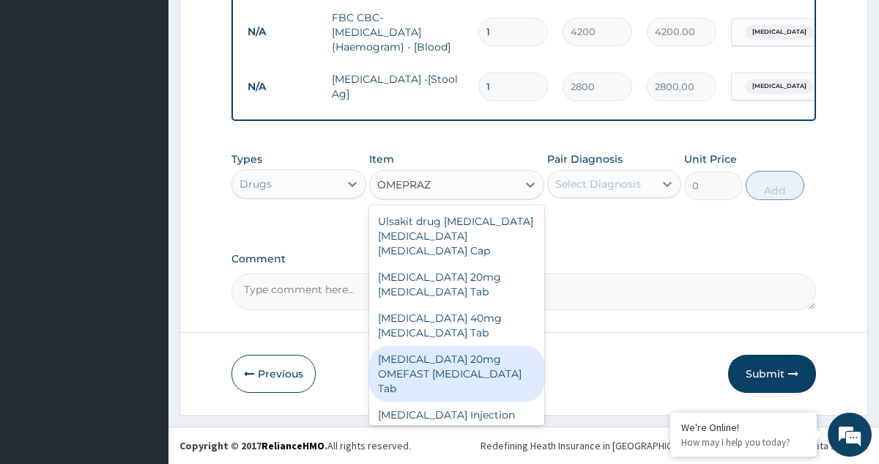
click at [442, 363] on div "OMEPRAZOLE 20mg OMEFAST Omeprazole Tab" at bounding box center [456, 374] width 175 height 56
type input "540"
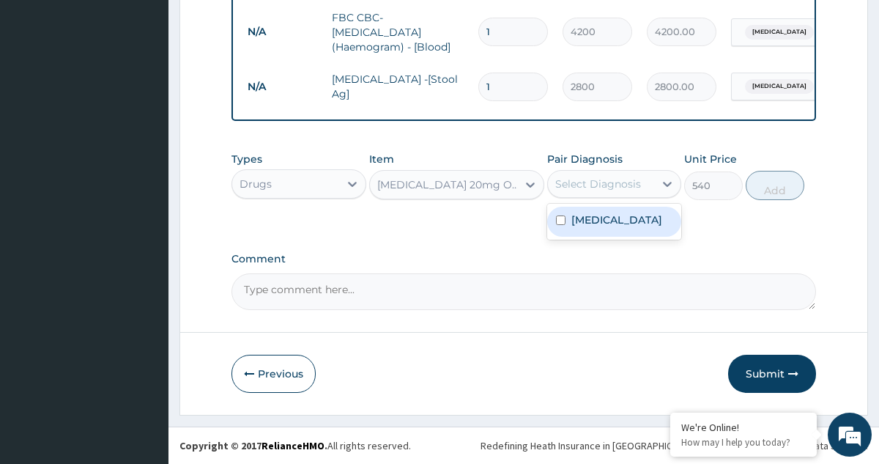
click at [632, 181] on div "Select Diagnosis" at bounding box center [598, 184] width 86 height 15
click at [603, 220] on label "Indigestion" at bounding box center [617, 219] width 91 height 15
checkbox input "true"
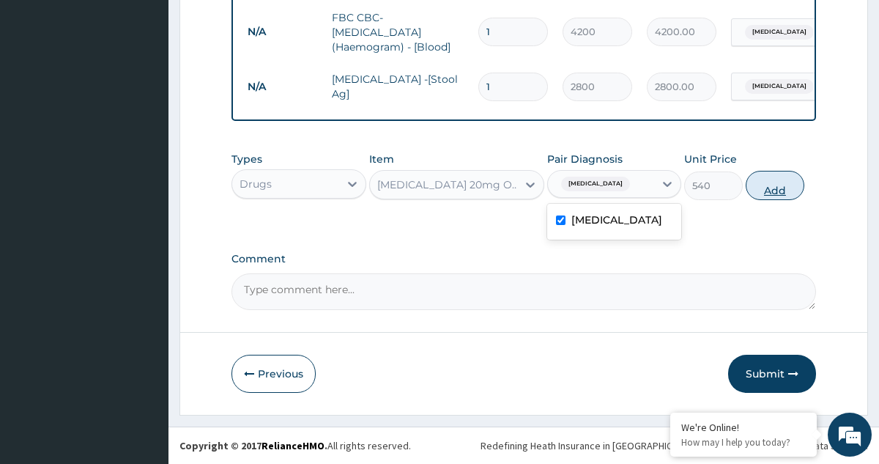
click at [769, 186] on button "Add" at bounding box center [775, 185] width 59 height 29
type input "0"
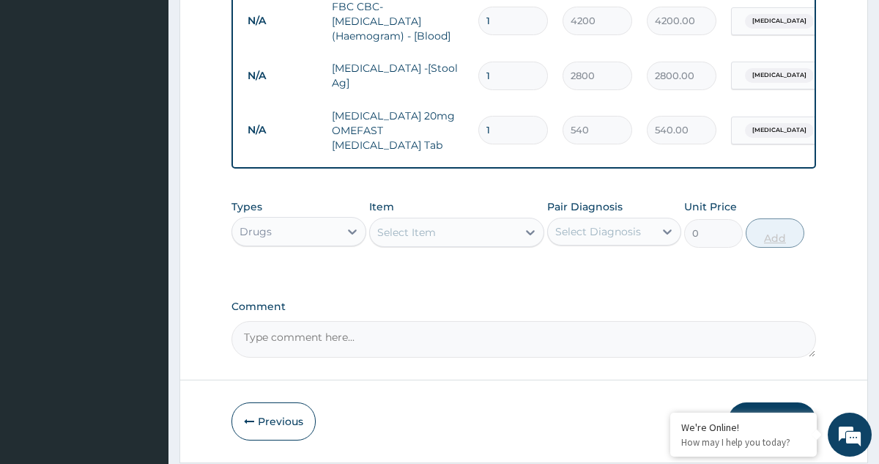
type input "14"
type input "7560.00"
type input "14"
click at [454, 244] on div "Select Item" at bounding box center [443, 232] width 147 height 23
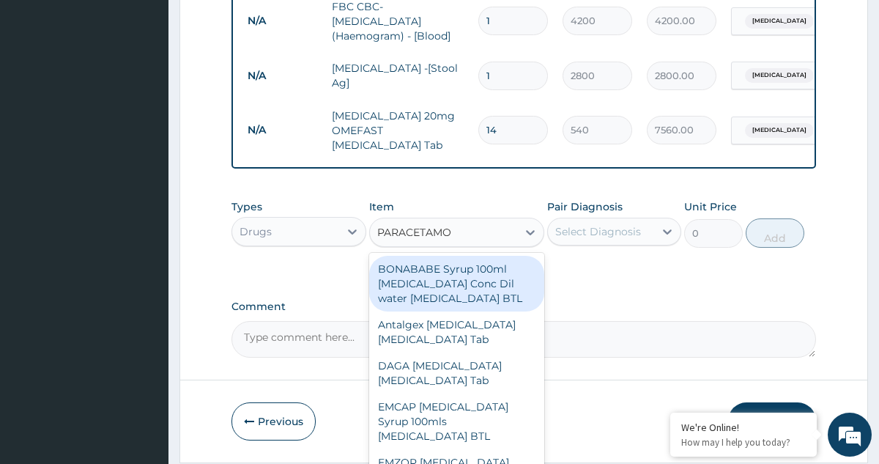
type input "PARACETAMOL"
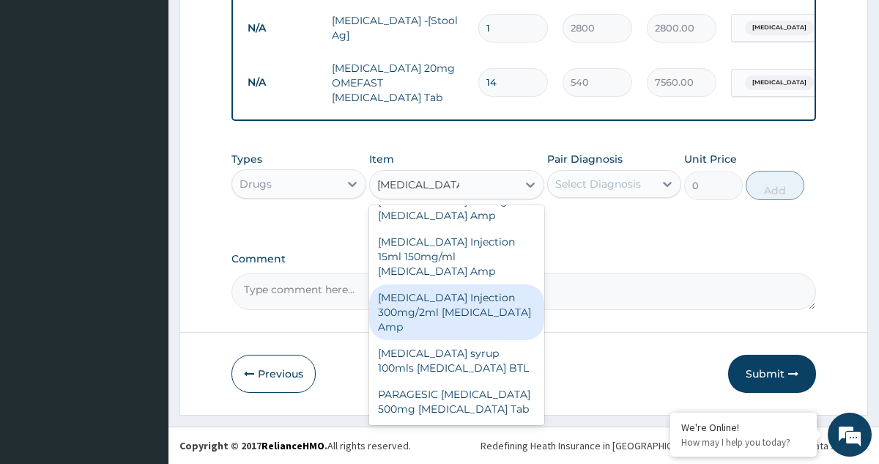
scroll to position [601, 0]
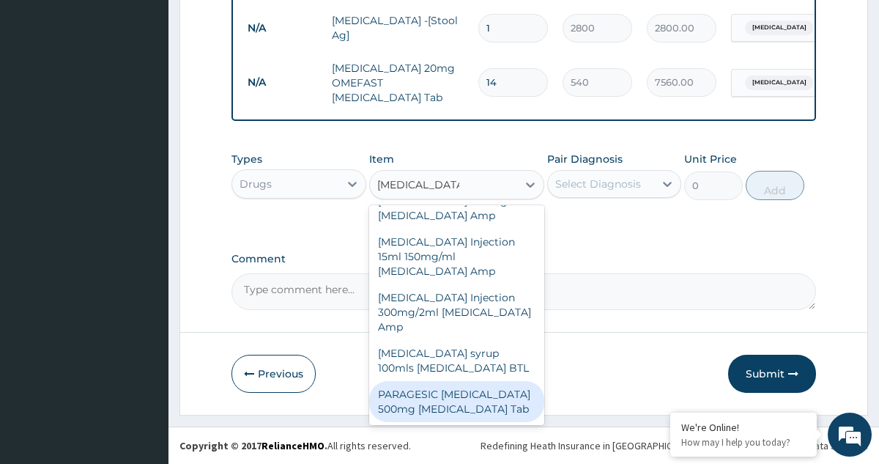
click at [442, 402] on div "PARAGESIC PARACETAMOL 500mg Acetaminophen Tab" at bounding box center [456, 401] width 175 height 41
type input "15"
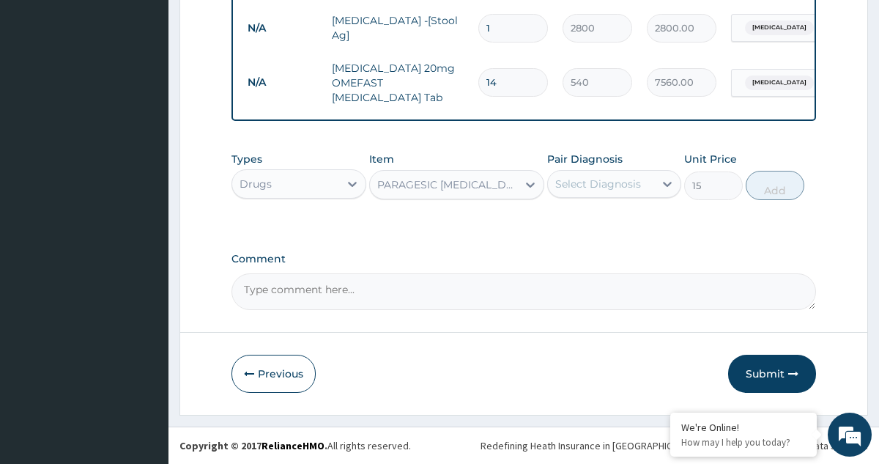
click at [614, 178] on div "Select Diagnosis" at bounding box center [598, 184] width 86 height 15
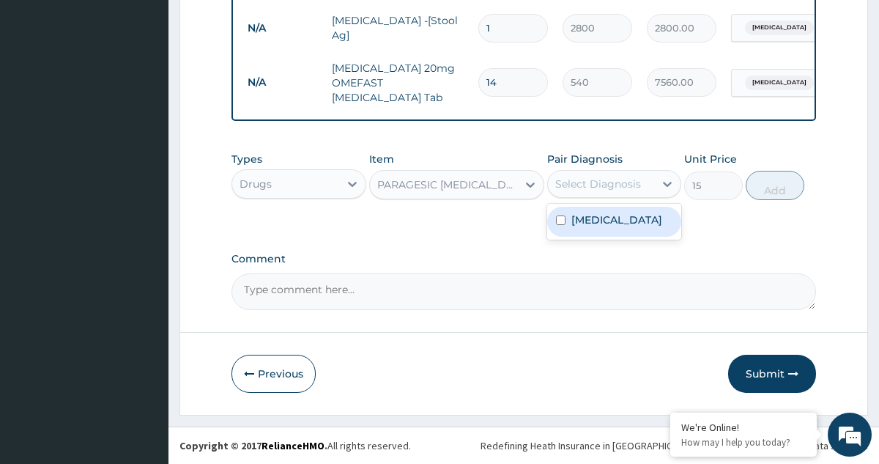
click at [602, 224] on label "Indigestion" at bounding box center [617, 219] width 91 height 15
checkbox input "true"
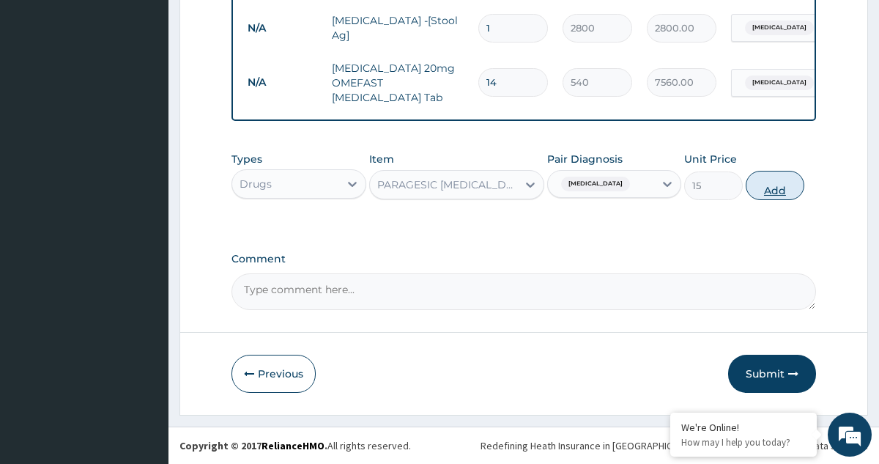
click at [778, 193] on button "Add" at bounding box center [775, 185] width 59 height 29
type input "0"
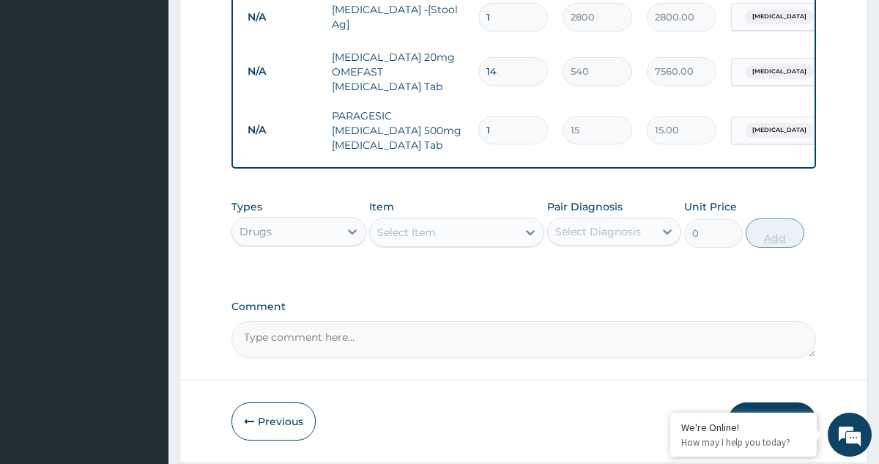
type input "18"
type input "270.00"
type input "18"
click at [506, 234] on div "Select Item" at bounding box center [443, 232] width 147 height 23
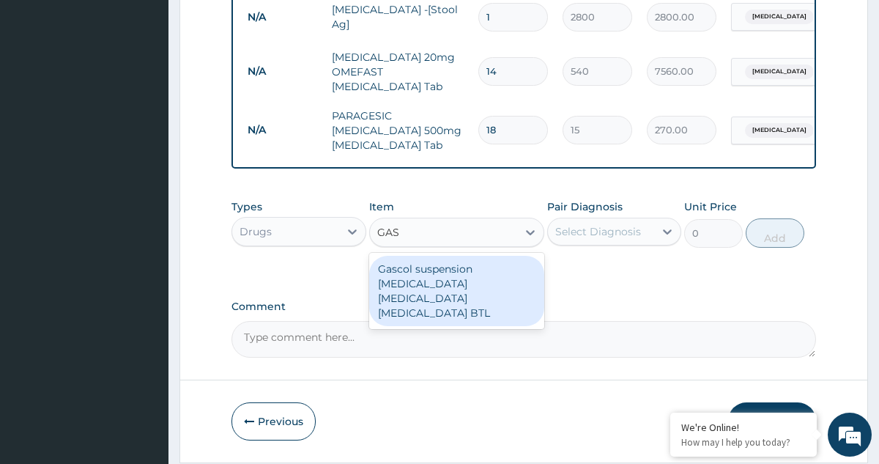
type input "GASC"
click at [478, 281] on div "Gascol suspension Aluminum hydroxide Magnesium hydroxide simethicone BTL" at bounding box center [456, 291] width 175 height 70
type input "590"
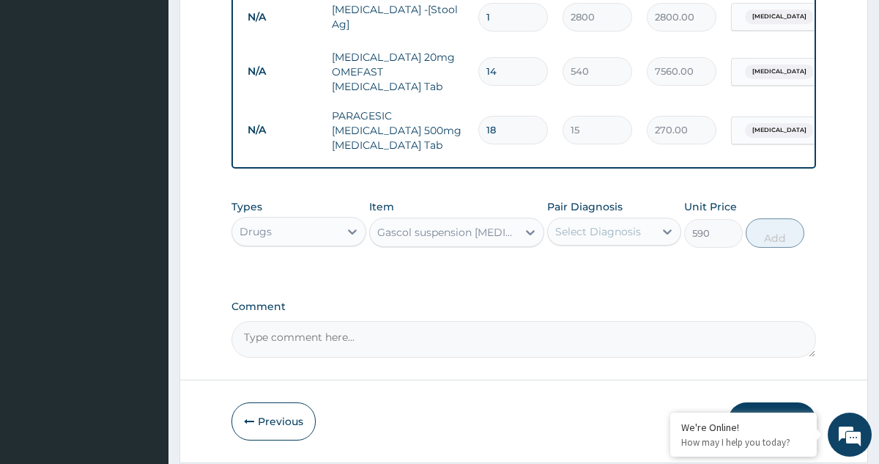
click at [508, 240] on div "Gascol suspension Aluminum hydroxide Magnesium hydroxide simethicone BTL" at bounding box center [447, 232] width 141 height 15
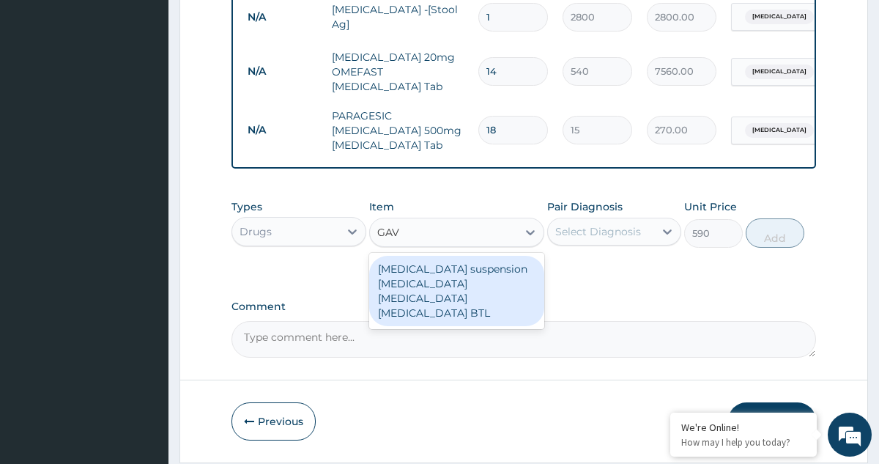
scroll to position [0, 0]
type input "GAVI"
click at [437, 306] on div "Gaviscon suspension Aluminum hydroxide Magnesium hydroxide simethicone BTL" at bounding box center [456, 291] width 175 height 70
type input "5220"
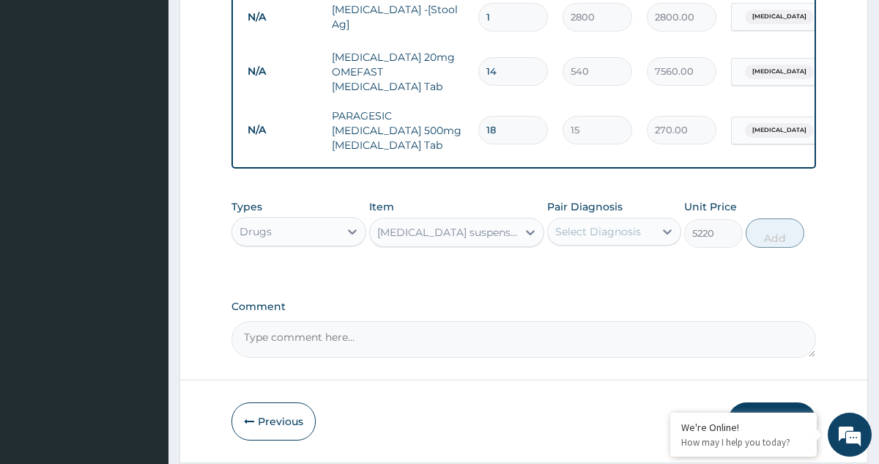
click at [614, 236] on div "Select Diagnosis" at bounding box center [598, 231] width 86 height 15
click at [599, 275] on label "Indigestion" at bounding box center [617, 267] width 91 height 15
checkbox input "true"
click at [779, 248] on button "Add" at bounding box center [775, 232] width 59 height 29
type input "0"
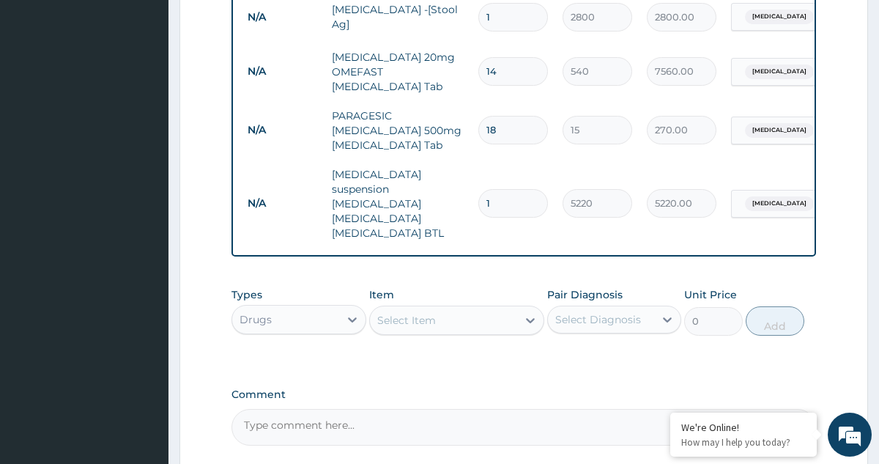
scroll to position [842, 0]
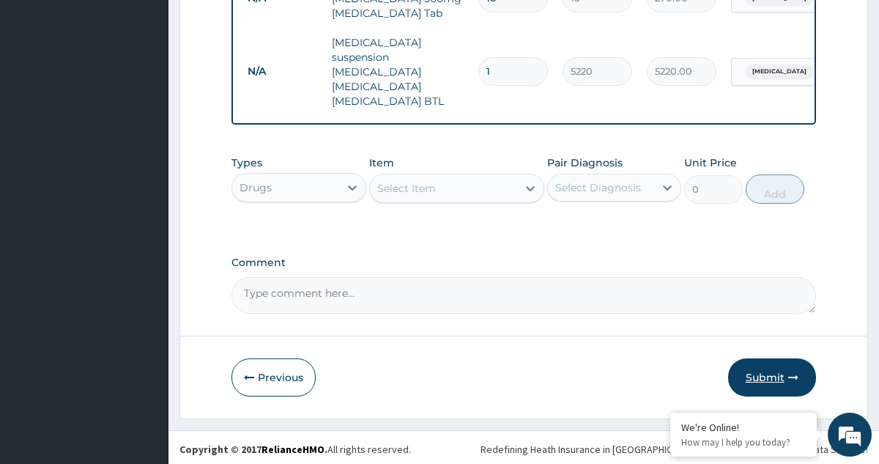
click at [769, 368] on button "Submit" at bounding box center [772, 377] width 88 height 38
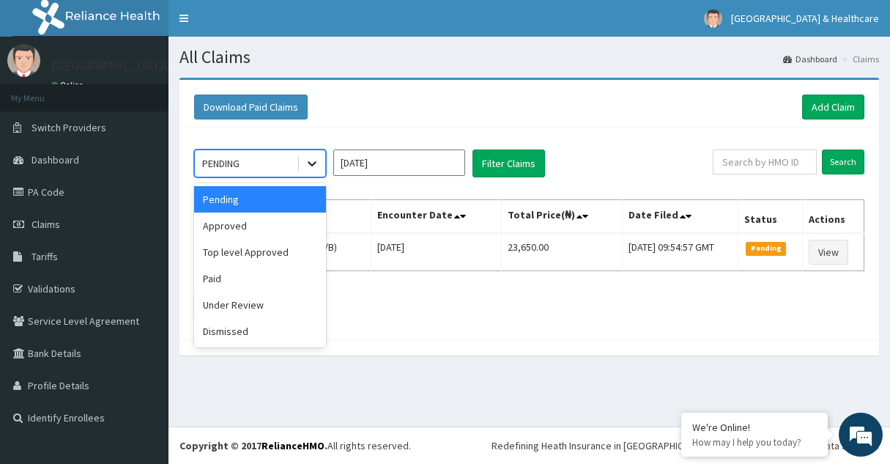
click at [311, 160] on icon at bounding box center [312, 163] width 15 height 15
click at [250, 225] on div "Approved" at bounding box center [260, 225] width 132 height 26
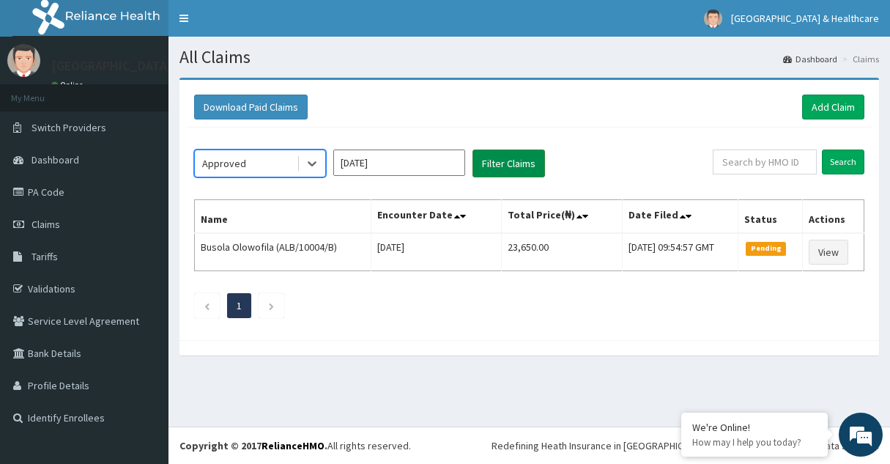
click at [498, 158] on button "Filter Claims" at bounding box center [509, 163] width 73 height 28
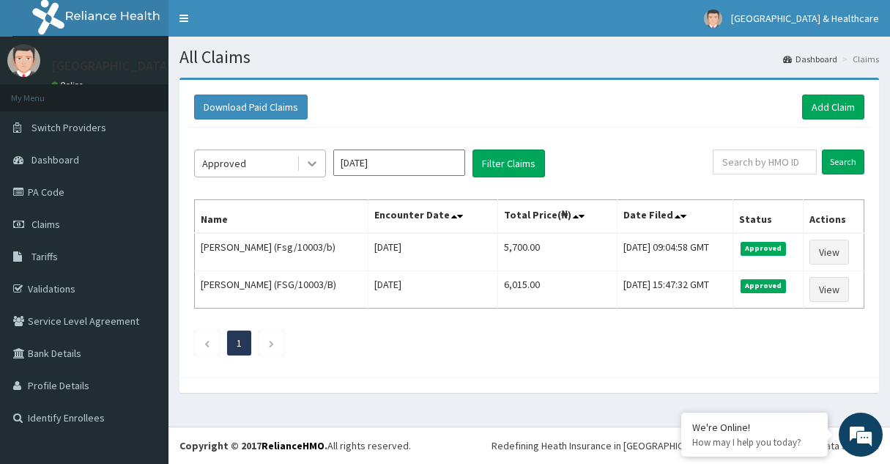
click at [302, 160] on div at bounding box center [312, 163] width 26 height 26
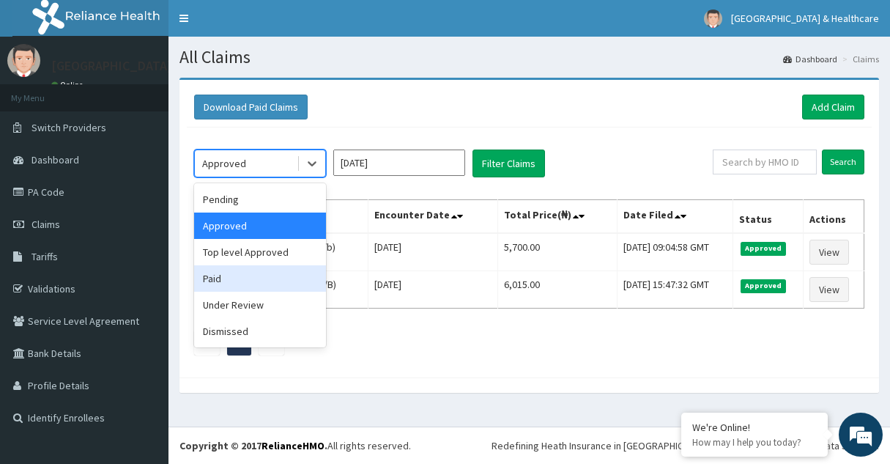
click at [235, 277] on div "Paid" at bounding box center [260, 278] width 132 height 26
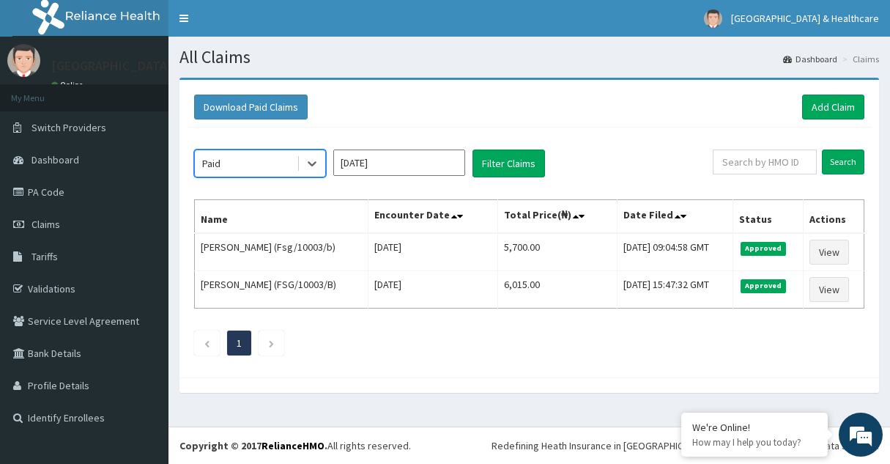
click at [545, 161] on div "option Paid, selected. Select is focused ,type to refine list, press Down to op…" at bounding box center [453, 163] width 519 height 28
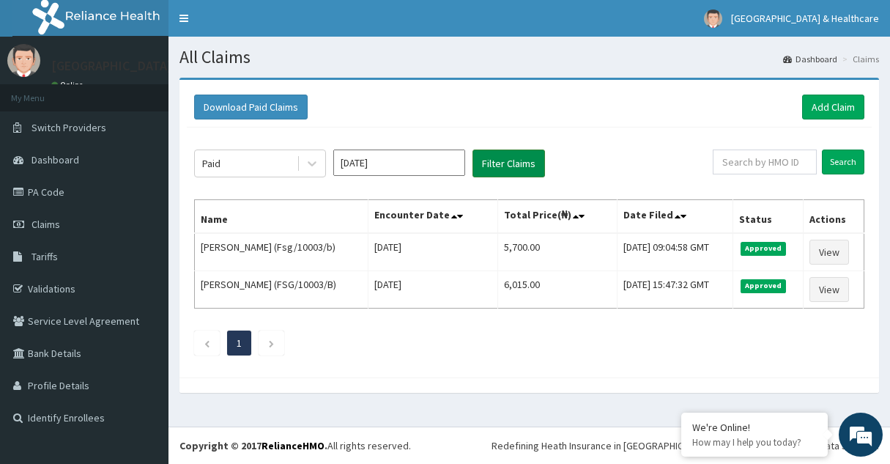
click at [514, 169] on button "Filter Claims" at bounding box center [509, 163] width 73 height 28
